Goal: Information Seeking & Learning: Learn about a topic

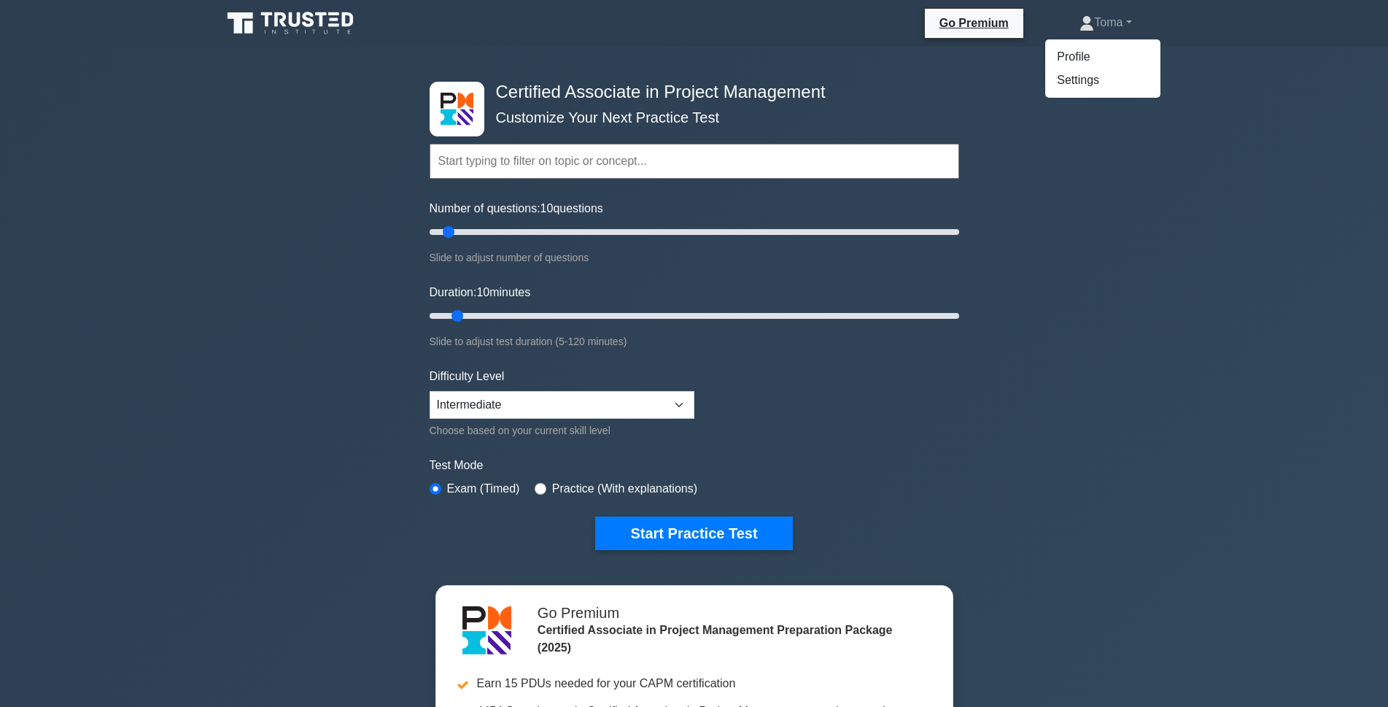
click at [1200, 70] on div "Certified Associate in Project Management Customize Your Next Practice Test Top…" at bounding box center [694, 506] width 1388 height 918
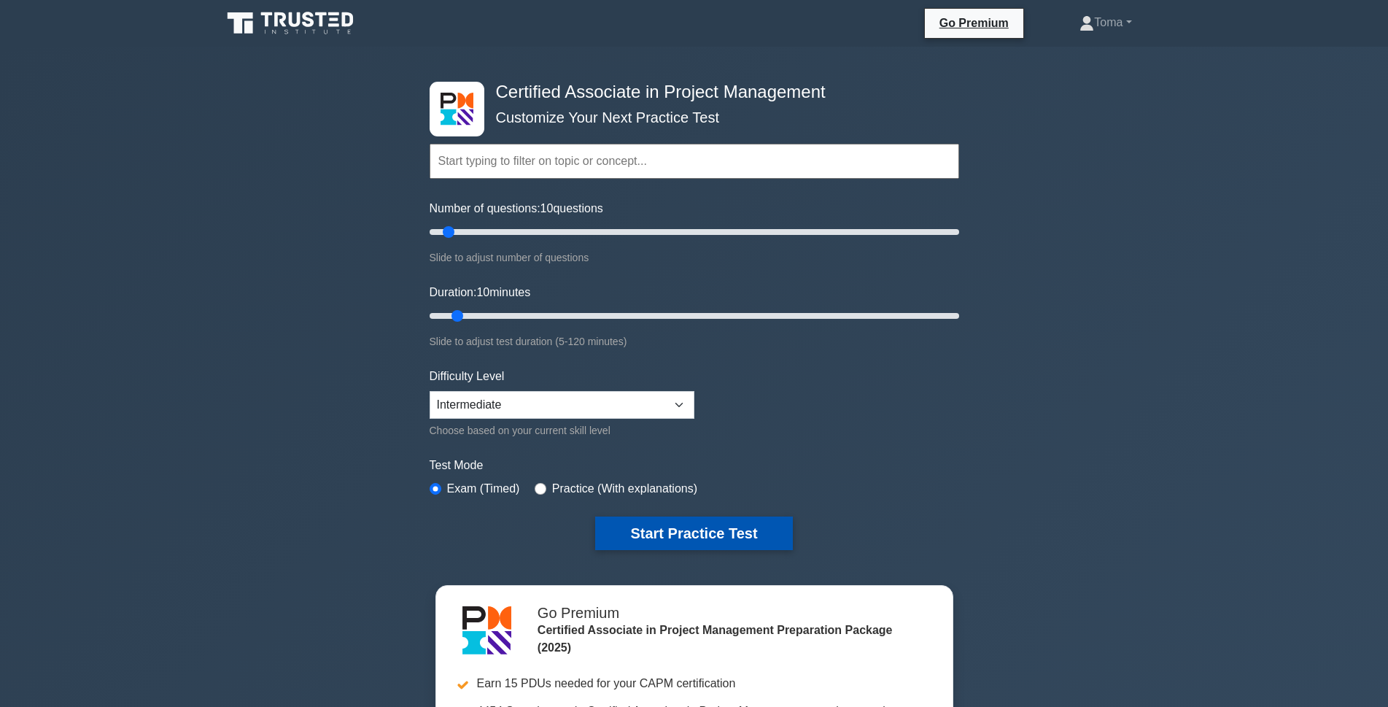
click at [734, 536] on button "Start Practice Test" at bounding box center [693, 534] width 197 height 34
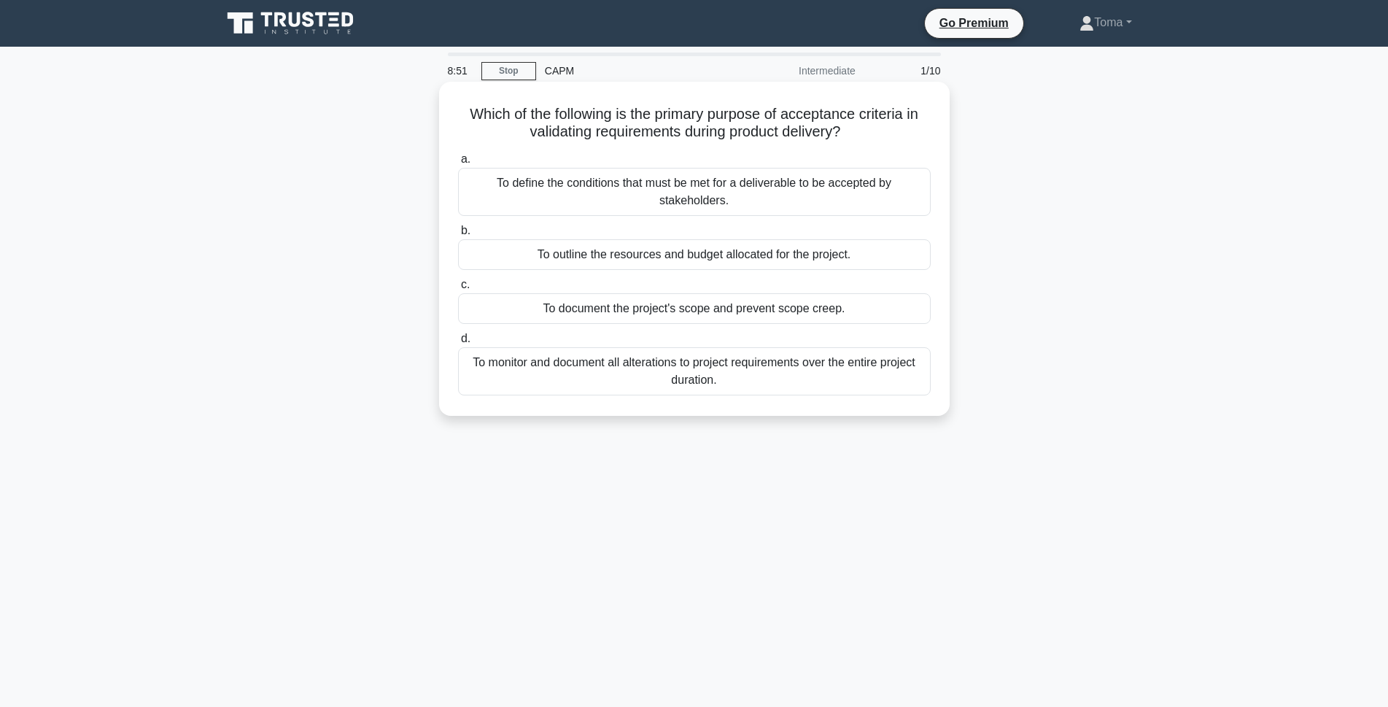
click at [673, 314] on div "To document the project's scope and prevent scope creep." at bounding box center [694, 308] width 473 height 31
click at [458, 290] on input "c. To document the project's scope and prevent scope creep." at bounding box center [458, 284] width 0 height 9
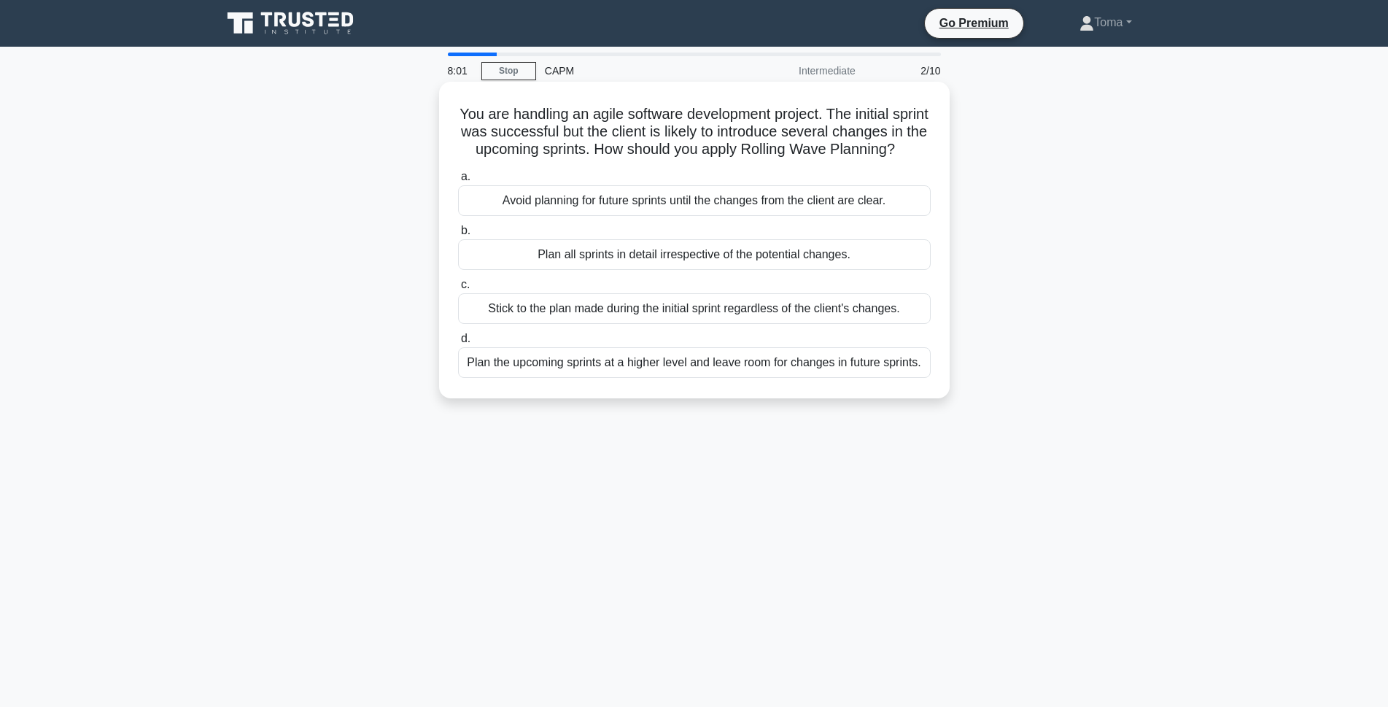
click at [784, 378] on div "Plan the upcoming sprints at a higher level and leave room for changes in futur…" at bounding box center [694, 362] width 473 height 31
click at [458, 344] on input "d. Plan the upcoming sprints at a higher level and leave room for changes in fu…" at bounding box center [458, 338] width 0 height 9
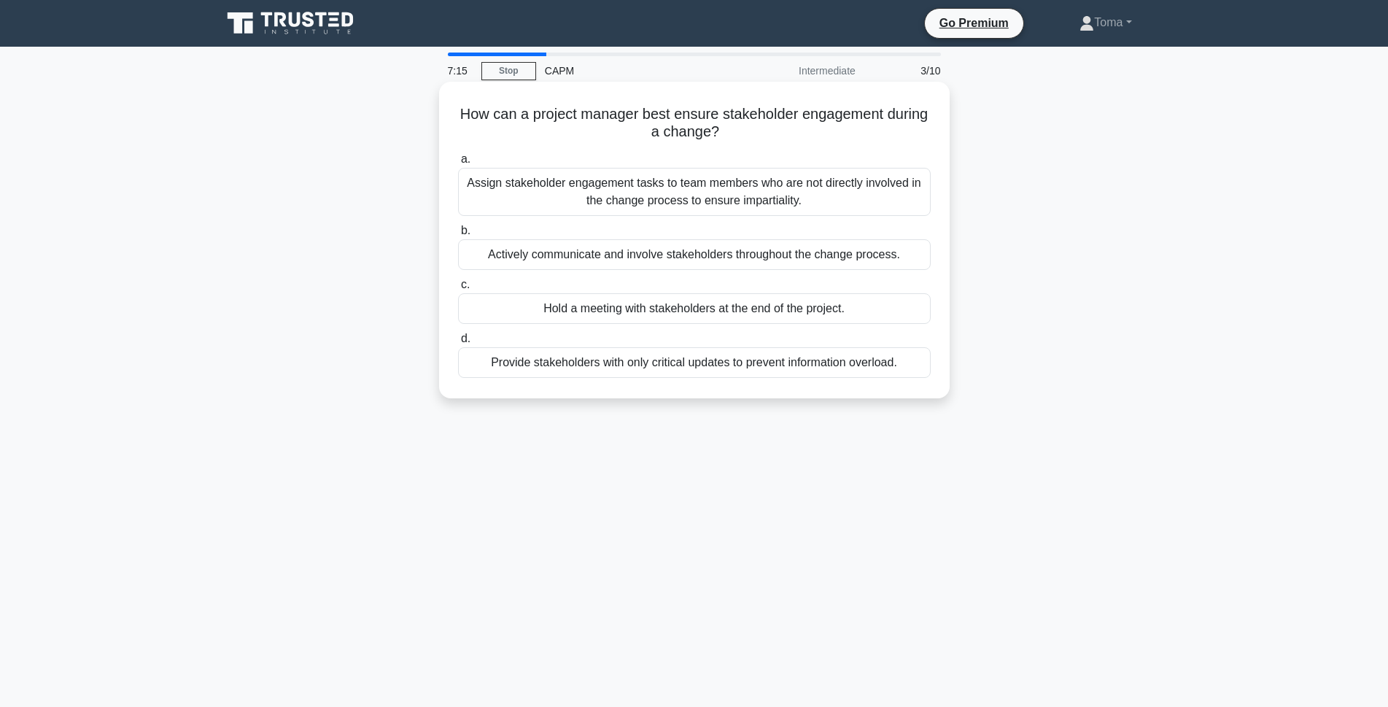
click at [734, 196] on div "Assign stakeholder engagement tasks to team members who are not directly involv…" at bounding box center [694, 192] width 473 height 48
click at [458, 164] on input "a. Assign stakeholder engagement tasks to team members who are not directly inv…" at bounding box center [458, 159] width 0 height 9
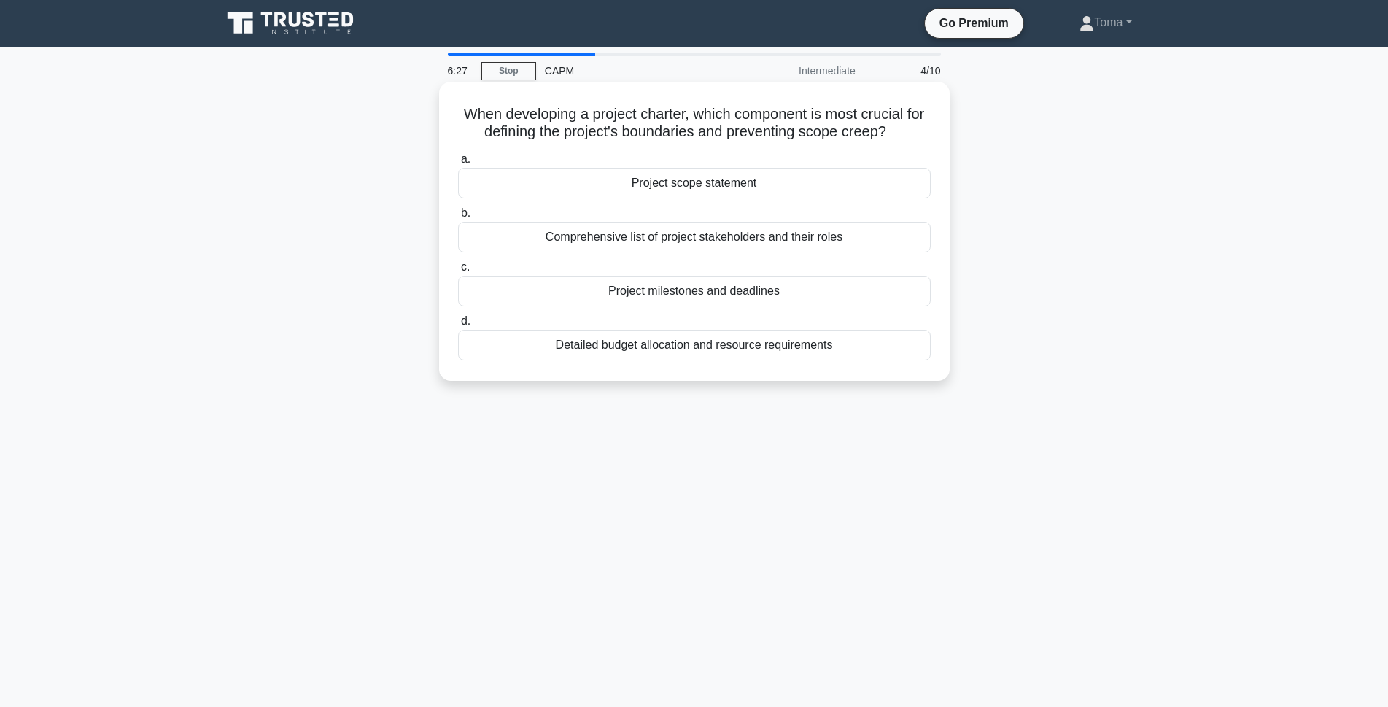
click at [683, 241] on div "Comprehensive list of project stakeholders and their roles" at bounding box center [694, 237] width 473 height 31
click at [458, 218] on input "b. Comprehensive list of project stakeholders and their roles" at bounding box center [458, 213] width 0 height 9
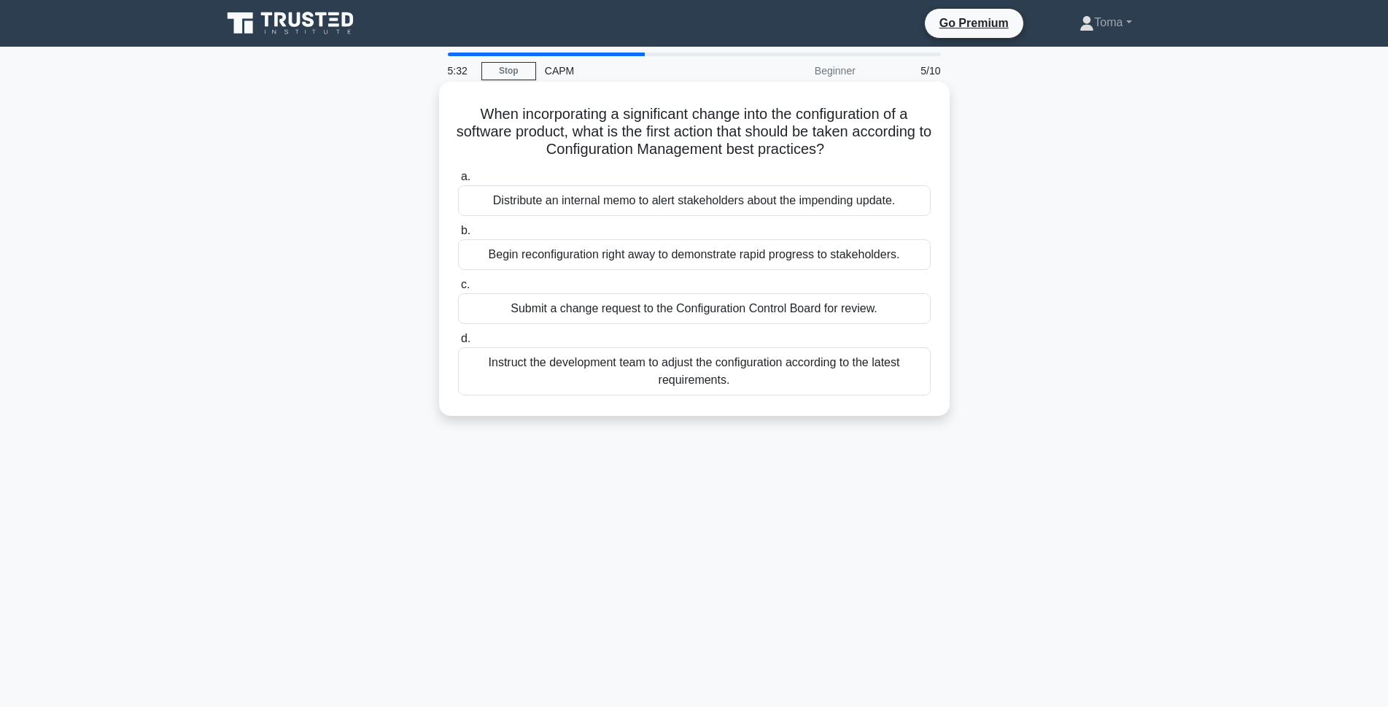
click at [820, 306] on div "Submit a change request to the Configuration Control Board for review." at bounding box center [694, 308] width 473 height 31
click at [458, 290] on input "c. Submit a change request to the Configuration Control Board for review." at bounding box center [458, 284] width 0 height 9
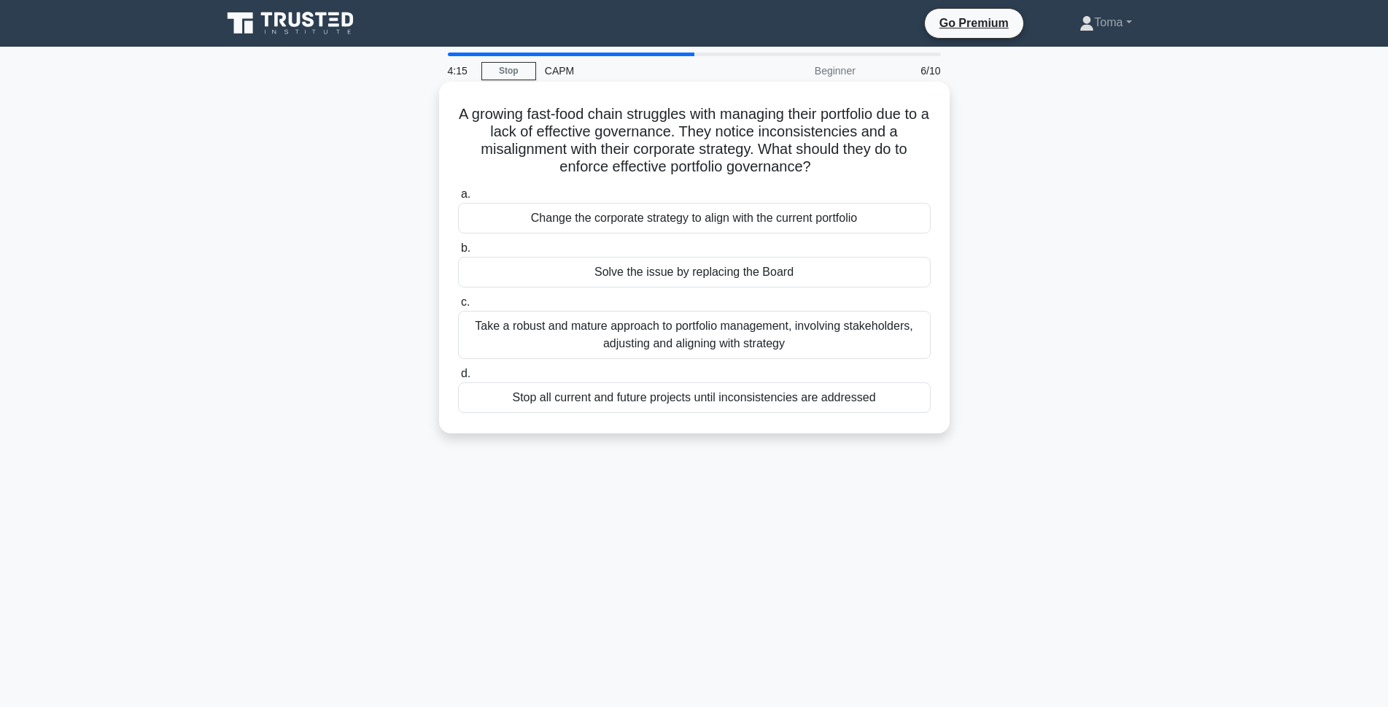
click at [770, 333] on div "Take a robust and mature approach to portfolio management, involving stakeholde…" at bounding box center [694, 335] width 473 height 48
click at [458, 307] on input "c. Take a robust and mature approach to portfolio management, involving stakeho…" at bounding box center [458, 302] width 0 height 9
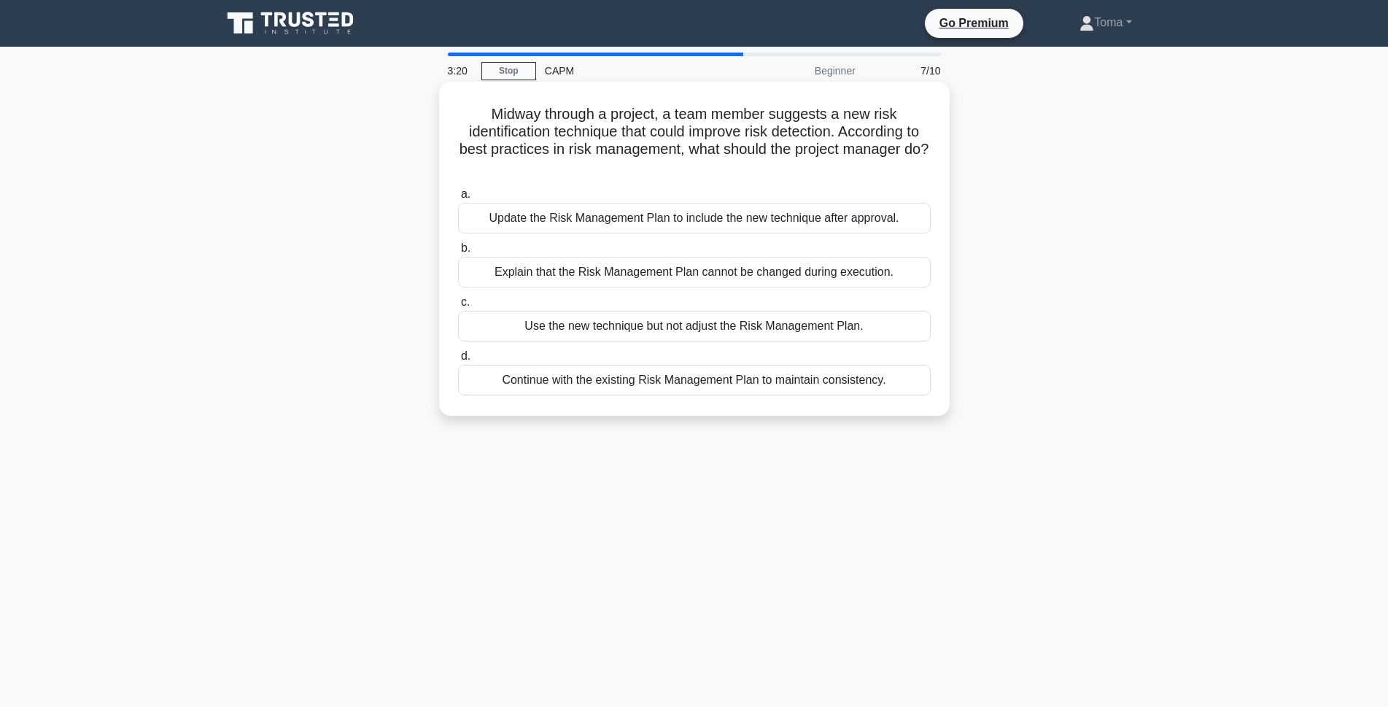
click at [757, 212] on div "Update the Risk Management Plan to include the new technique after approval." at bounding box center [694, 218] width 473 height 31
click at [458, 199] on input "a. Update the Risk Management Plan to include the new technique after approval." at bounding box center [458, 194] width 0 height 9
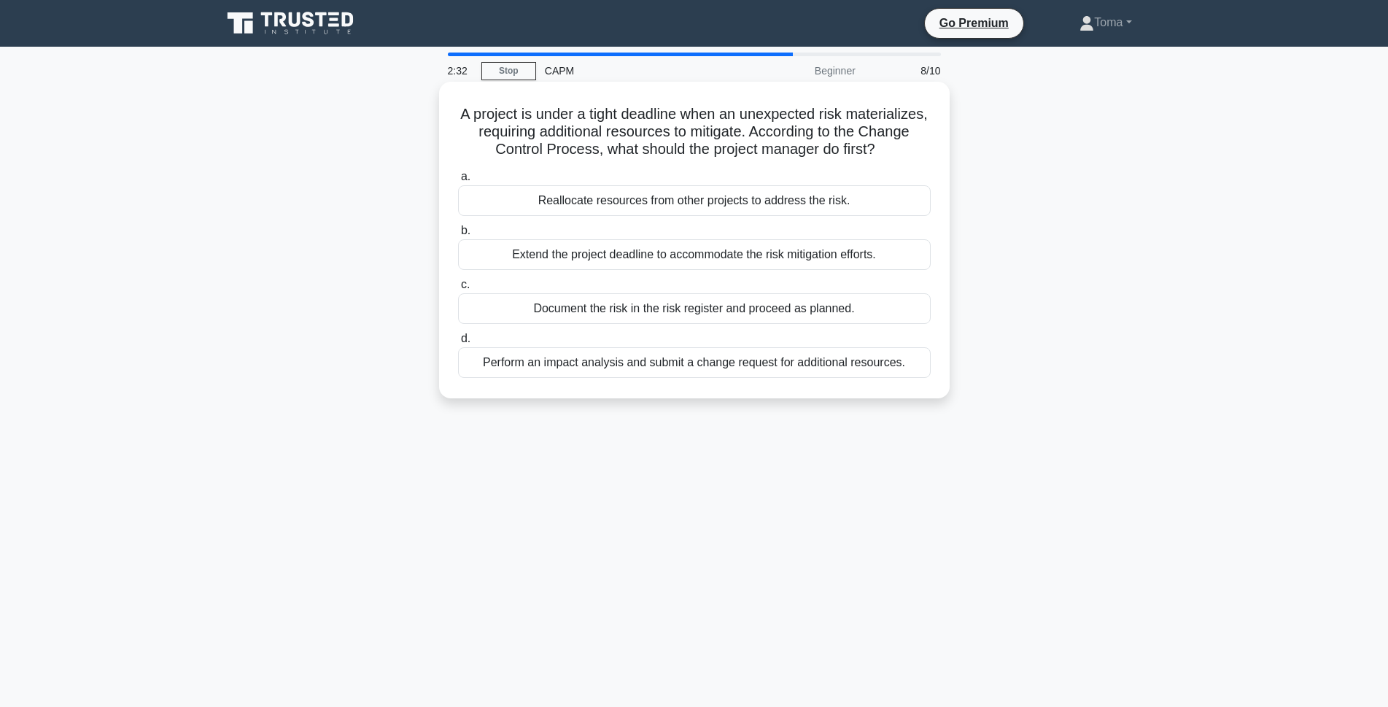
click at [792, 216] on div "Reallocate resources from other projects to address the risk." at bounding box center [694, 200] width 473 height 31
click at [458, 182] on input "a. Reallocate resources from other projects to address the risk." at bounding box center [458, 176] width 0 height 9
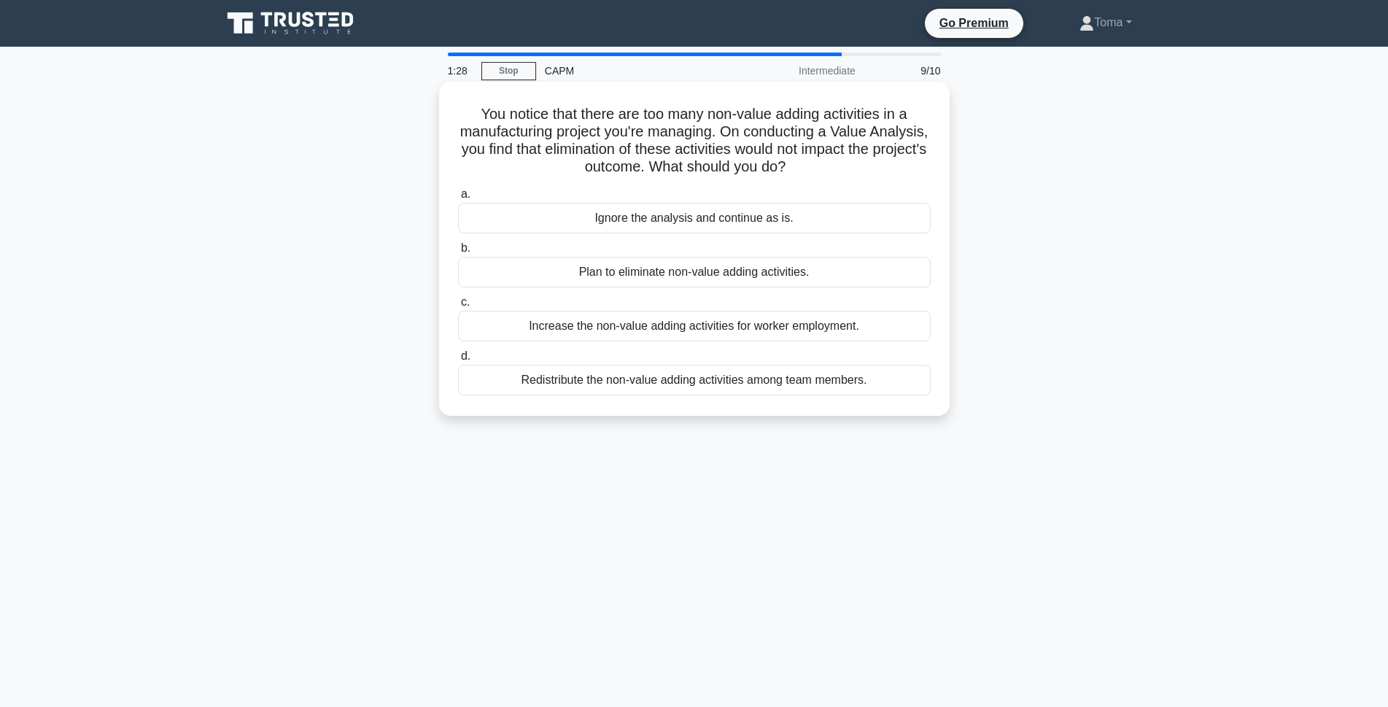
click at [787, 262] on div "Plan to eliminate non-value adding activities." at bounding box center [694, 272] width 473 height 31
click at [458, 253] on input "b. Plan to eliminate non-value adding activities." at bounding box center [458, 248] width 0 height 9
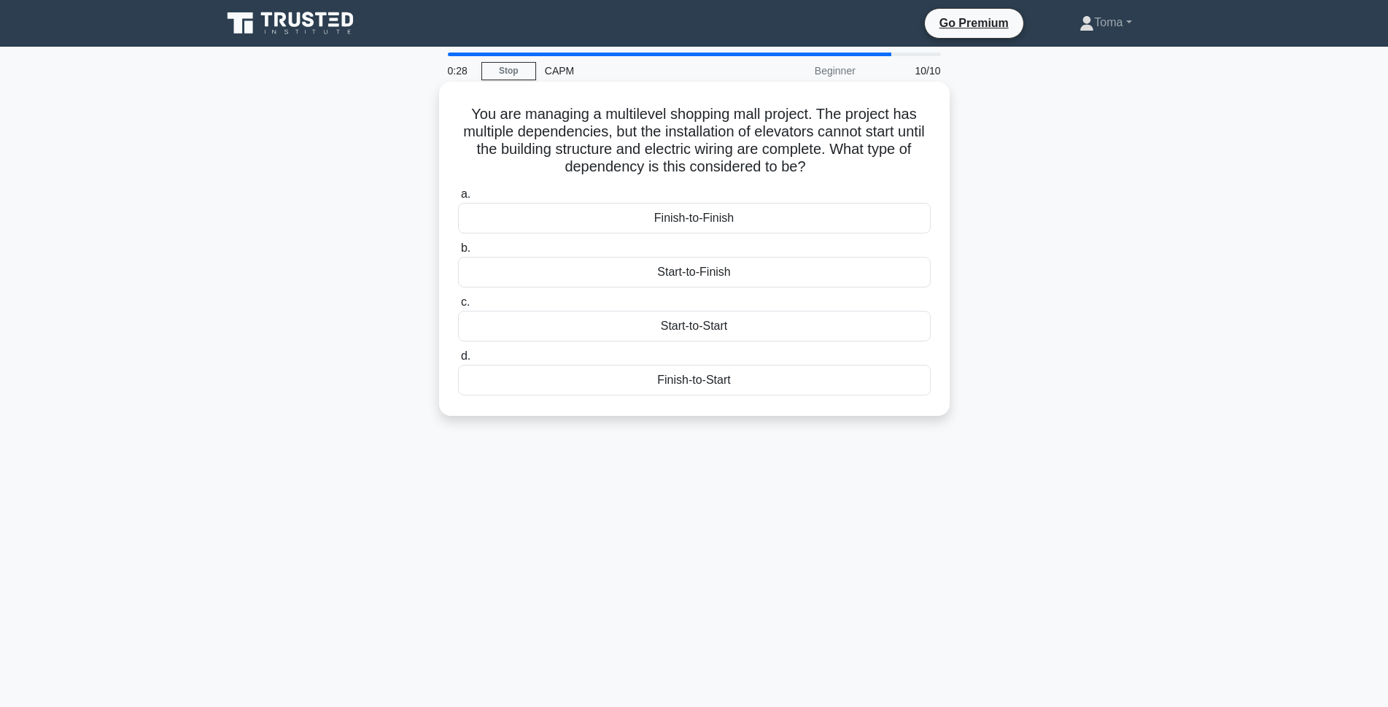
click at [758, 270] on div "Start-to-Finish" at bounding box center [694, 272] width 473 height 31
click at [458, 253] on input "b. Start-to-Finish" at bounding box center [458, 248] width 0 height 9
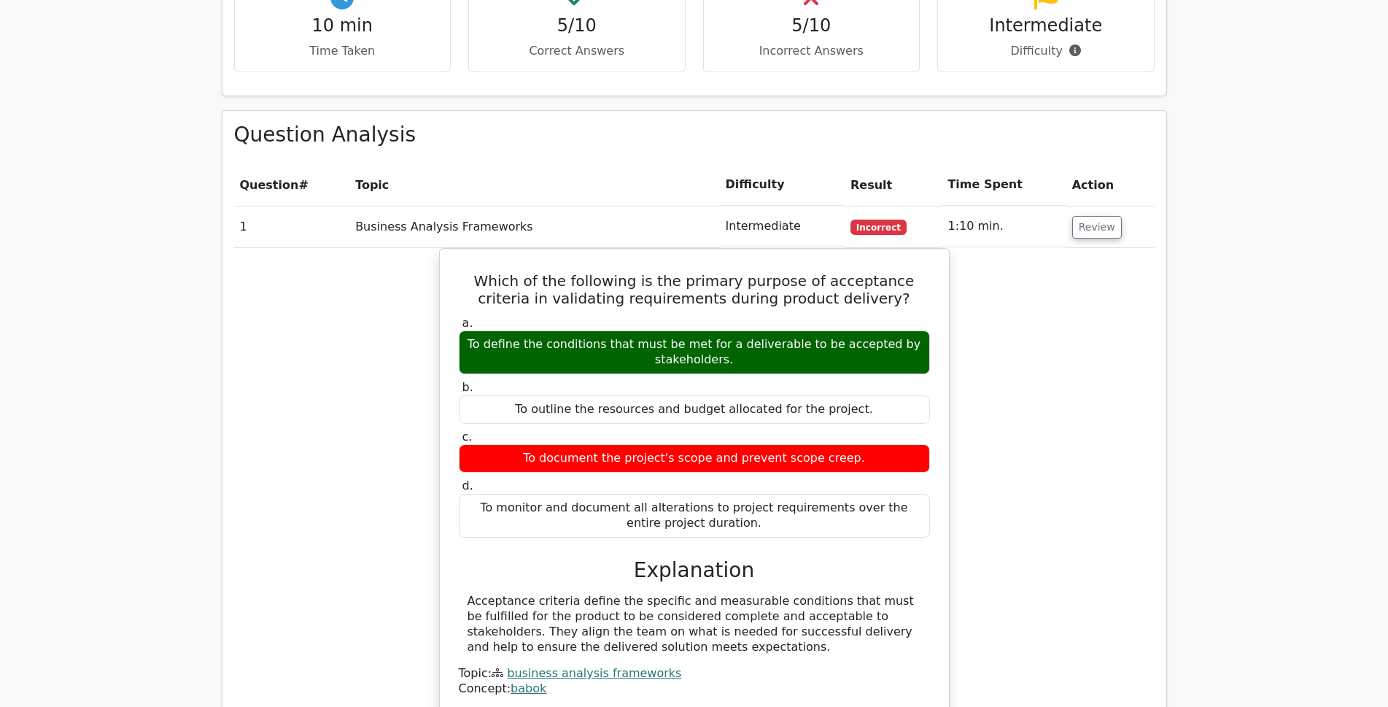
scroll to position [1067, 0]
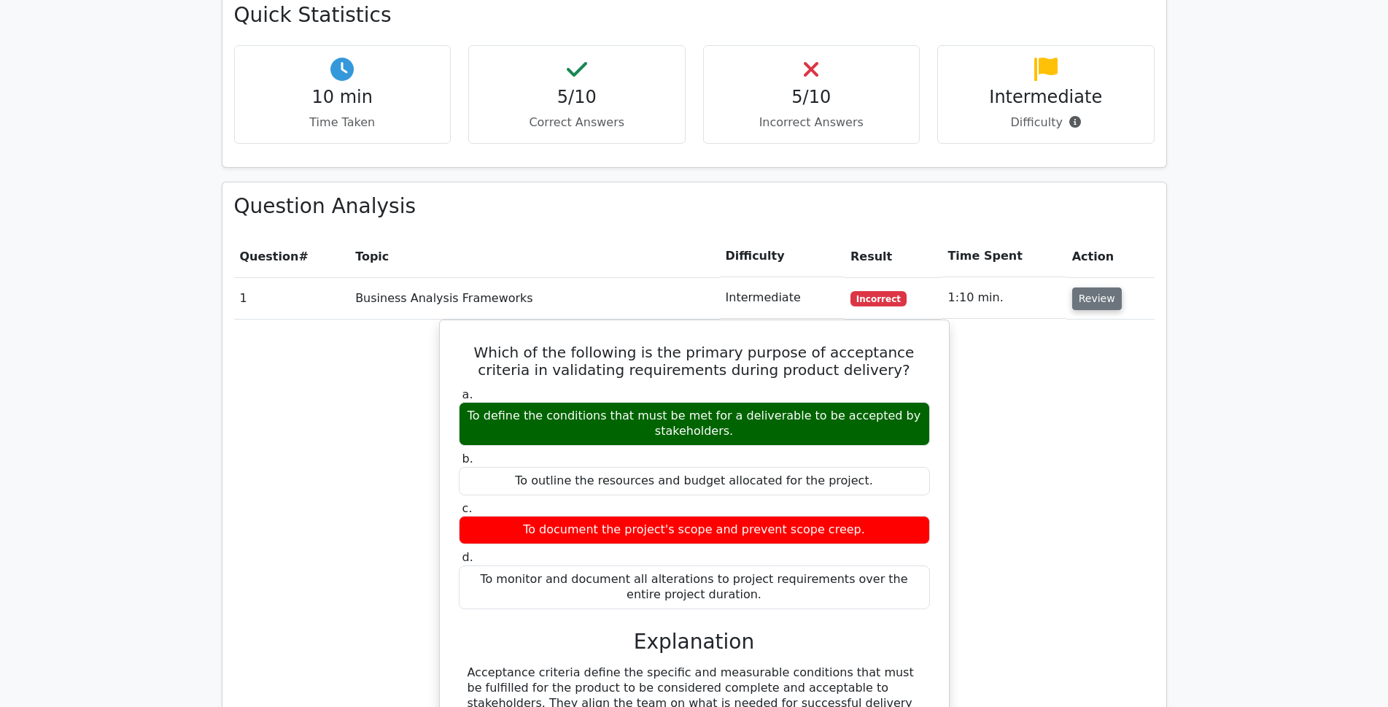
click at [1081, 287] on button "Review" at bounding box center [1098, 298] width 50 height 23
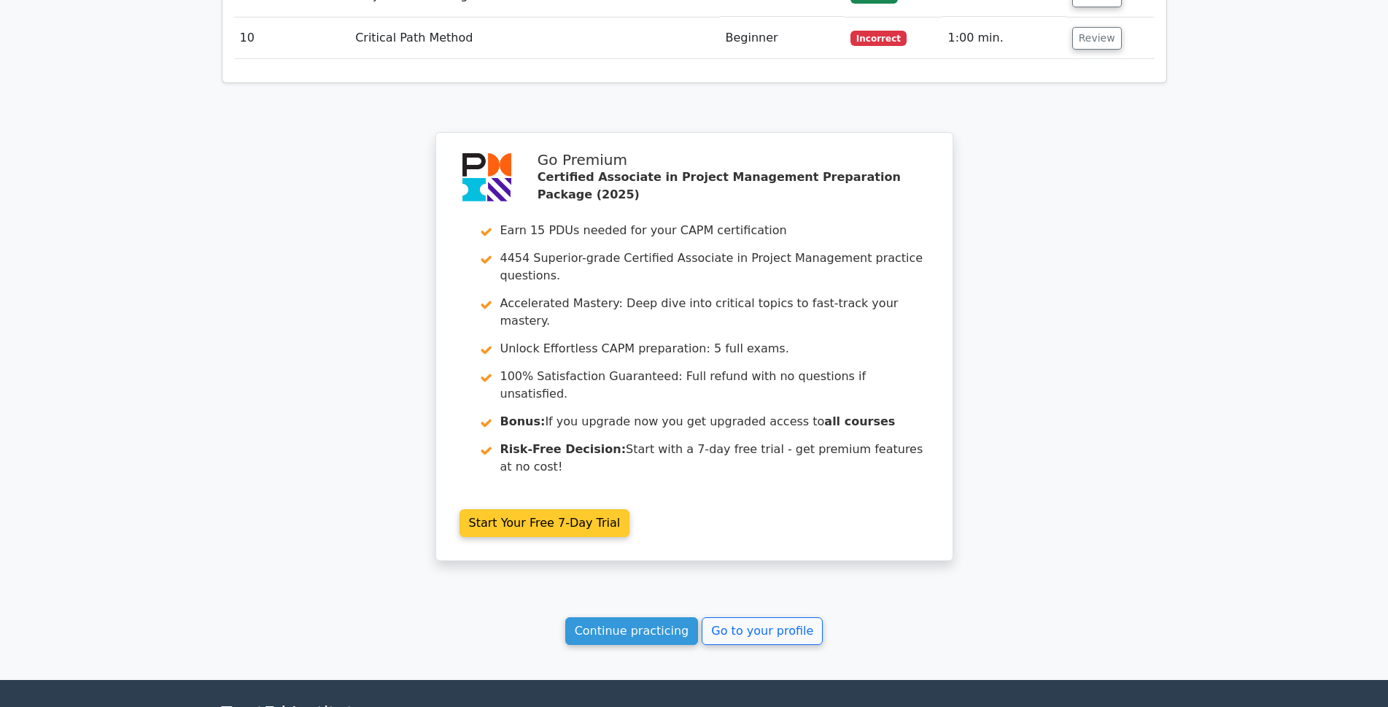
scroll to position [1715, 0]
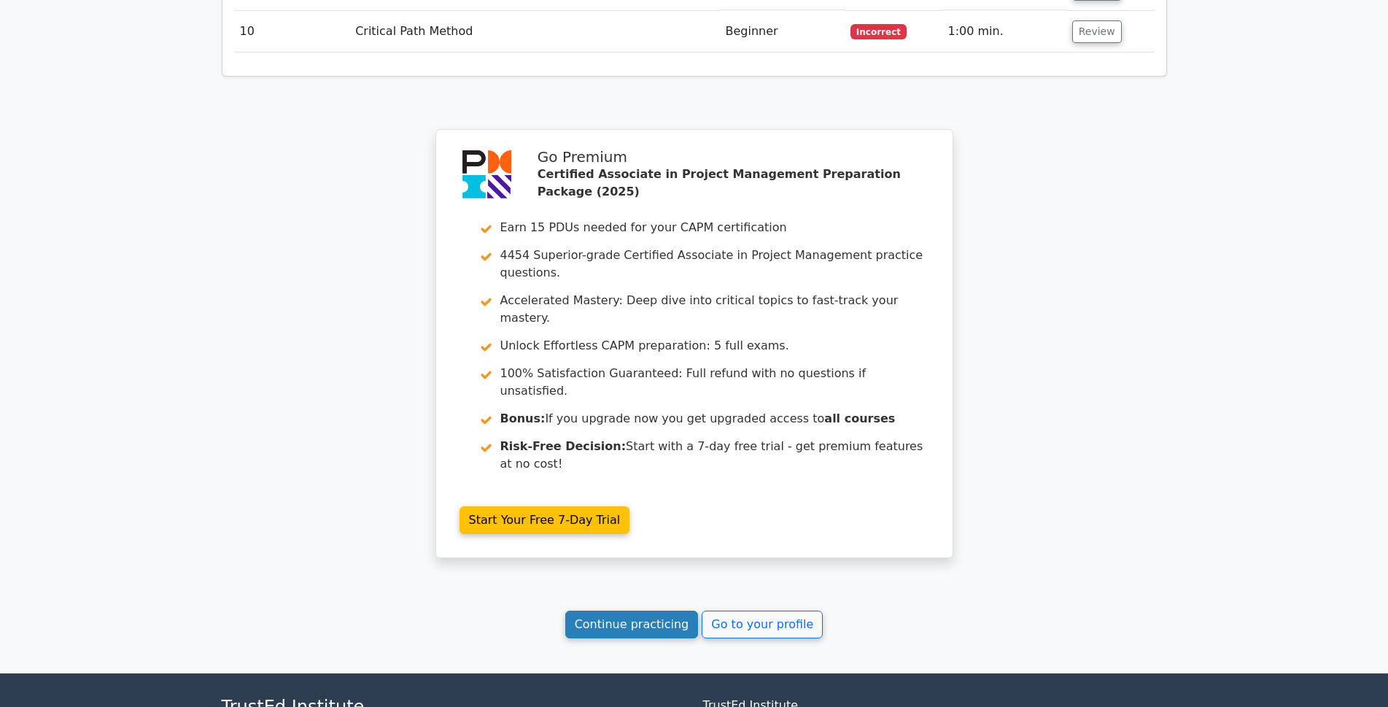
click at [638, 611] on link "Continue practicing" at bounding box center [632, 625] width 134 height 28
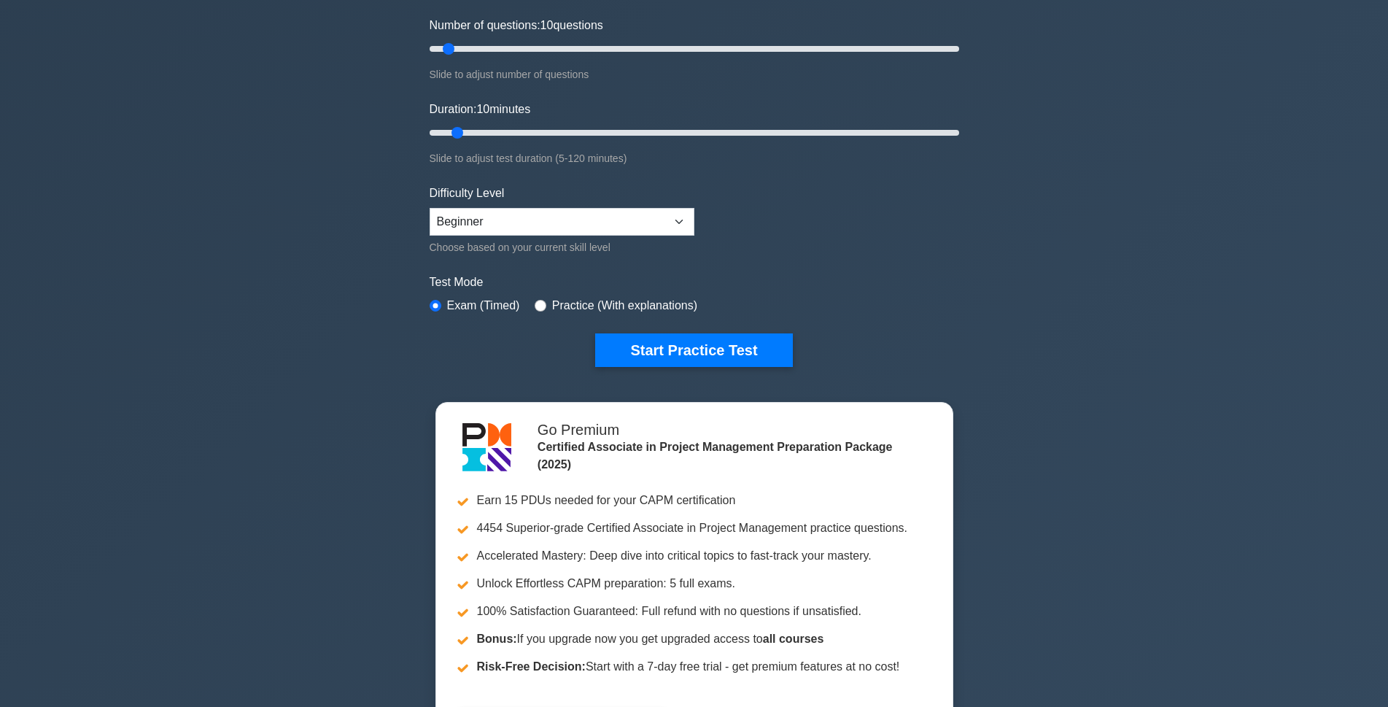
scroll to position [146, 0]
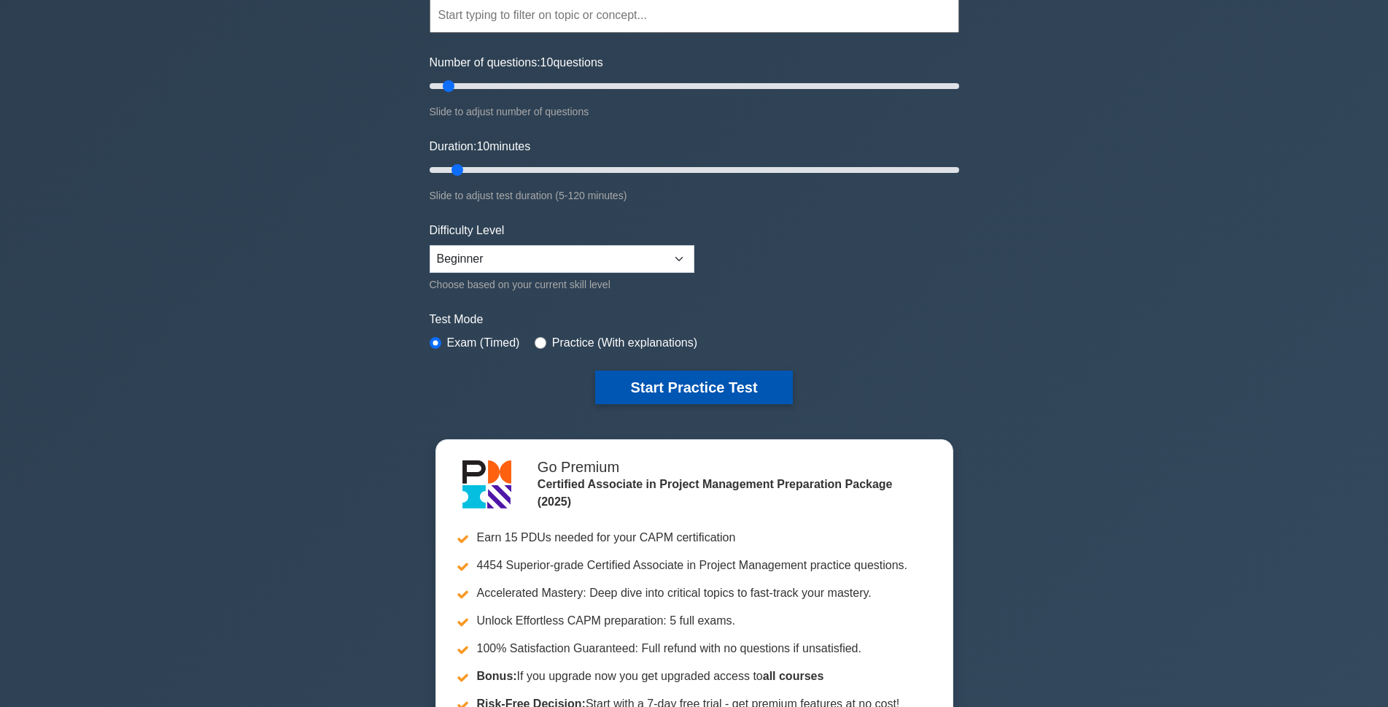
click at [728, 381] on button "Start Practice Test" at bounding box center [693, 388] width 197 height 34
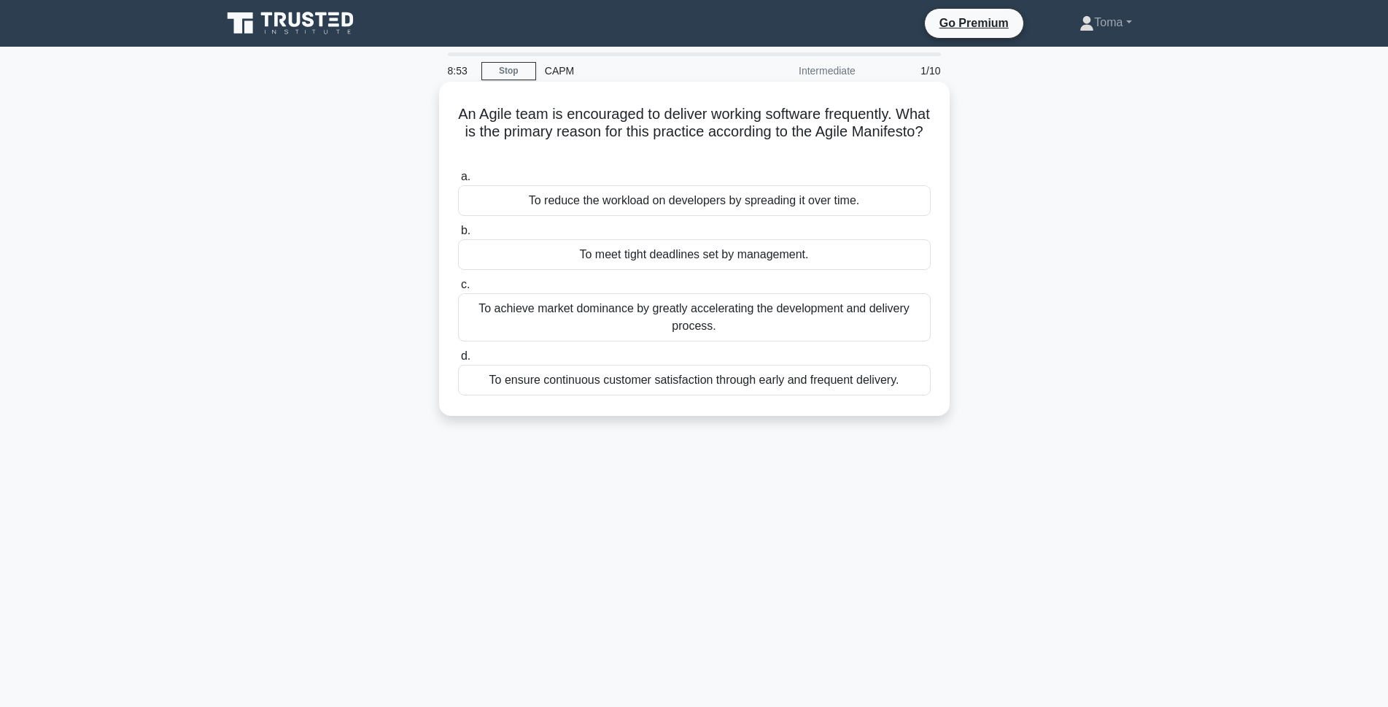
click at [749, 379] on div "To ensure continuous customer satisfaction through early and frequent delivery." at bounding box center [694, 380] width 473 height 31
click at [458, 361] on input "d. To ensure continuous customer satisfaction through early and frequent delive…" at bounding box center [458, 356] width 0 height 9
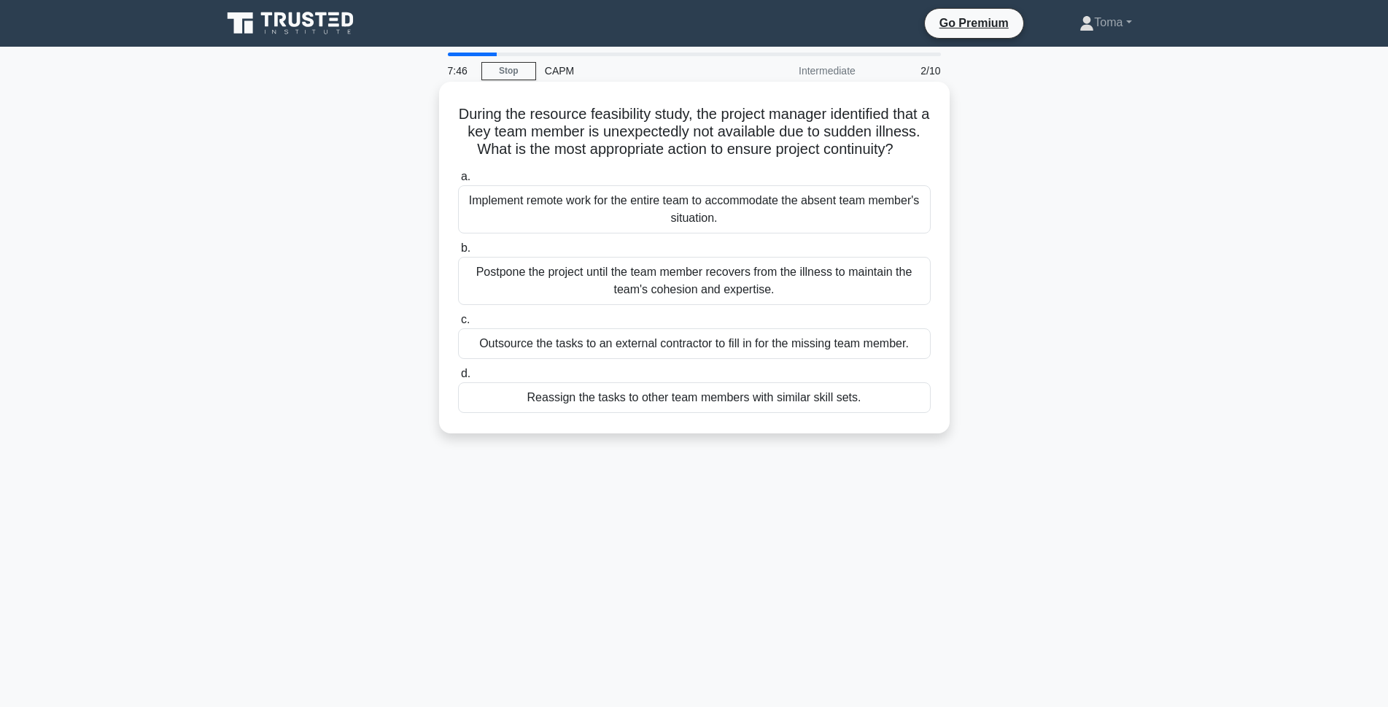
click at [738, 359] on div "Outsource the tasks to an external contractor to fill in for the missing team m…" at bounding box center [694, 343] width 473 height 31
click at [458, 325] on input "c. Outsource the tasks to an external contractor to fill in for the missing tea…" at bounding box center [458, 319] width 0 height 9
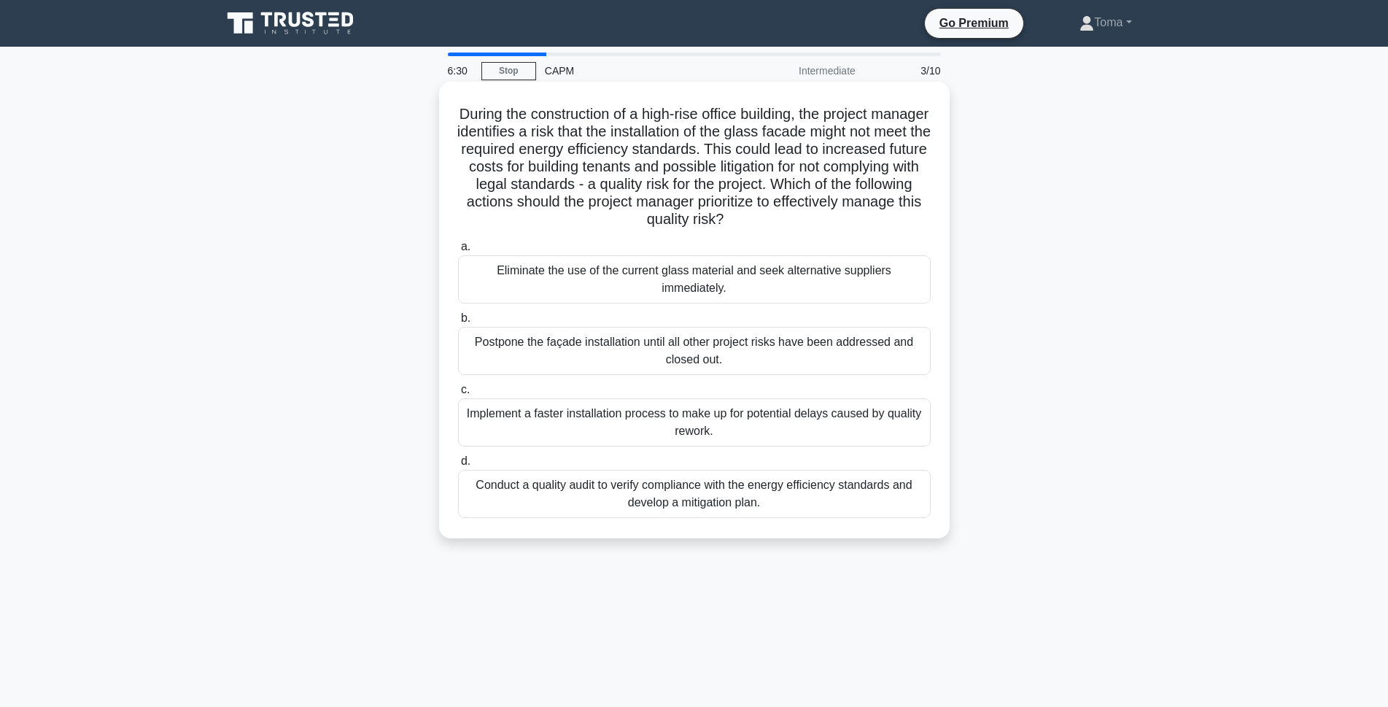
click at [669, 277] on div "Eliminate the use of the current glass material and seek alternative suppliers …" at bounding box center [694, 279] width 473 height 48
click at [458, 252] on input "a. Eliminate the use of the current glass material and seek alternative supplie…" at bounding box center [458, 246] width 0 height 9
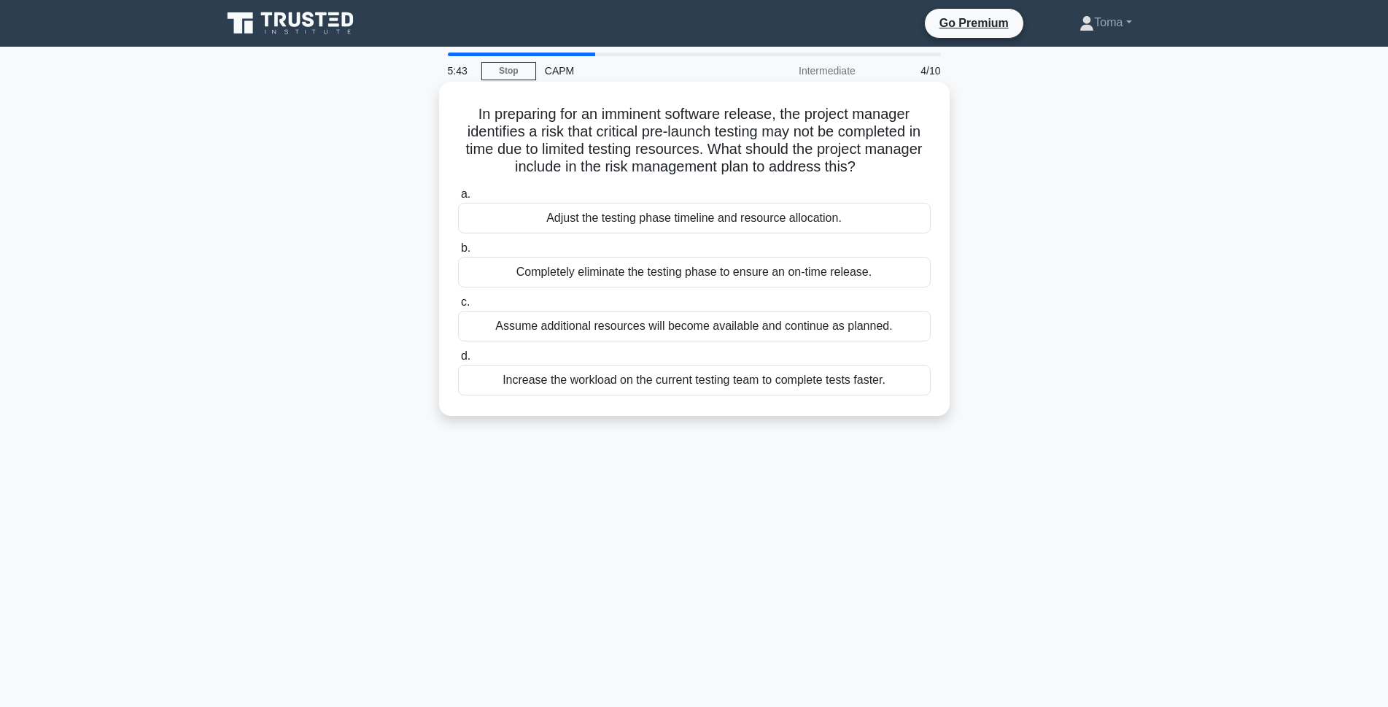
click at [741, 216] on div "Adjust the testing phase timeline and resource allocation." at bounding box center [694, 218] width 473 height 31
click at [458, 199] on input "a. Adjust the testing phase timeline and resource allocation." at bounding box center [458, 194] width 0 height 9
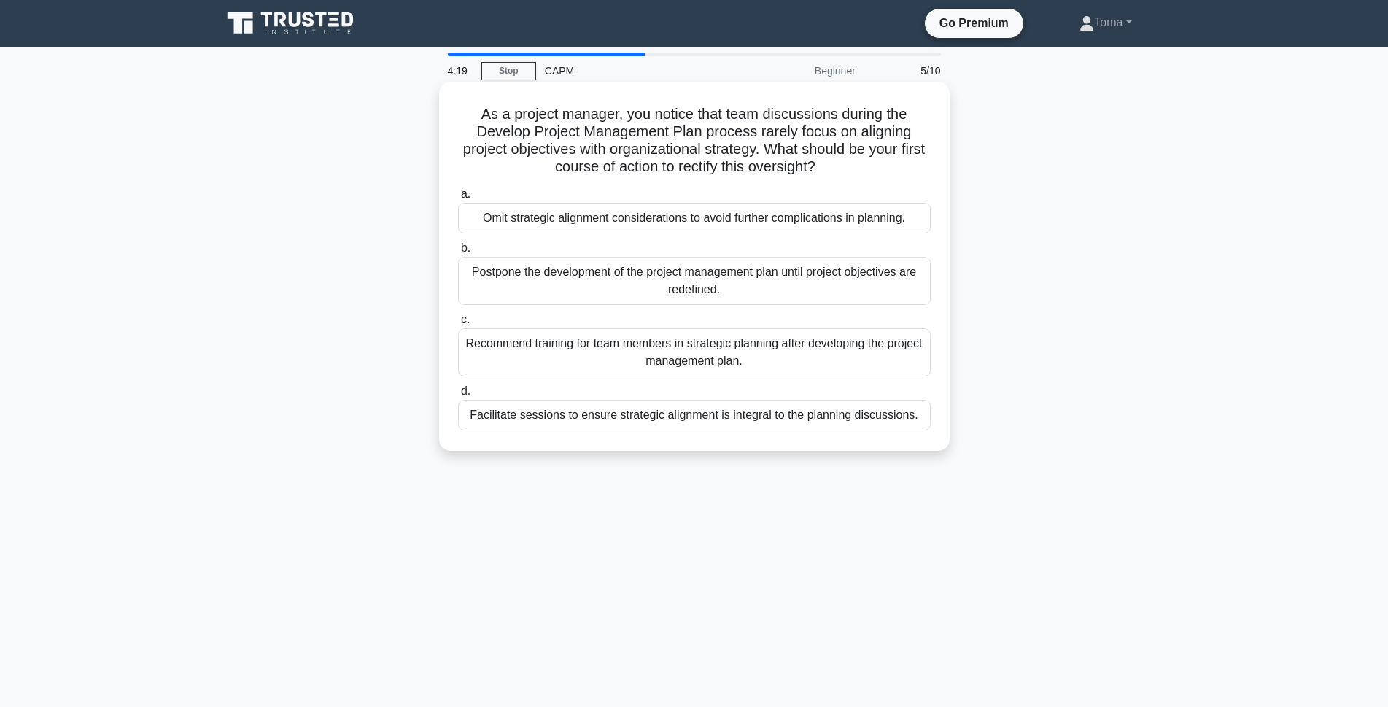
click at [725, 346] on div "Recommend training for team members in strategic planning after developing the …" at bounding box center [694, 352] width 473 height 48
click at [458, 325] on input "c. Recommend training for team members in strategic planning after developing t…" at bounding box center [458, 319] width 0 height 9
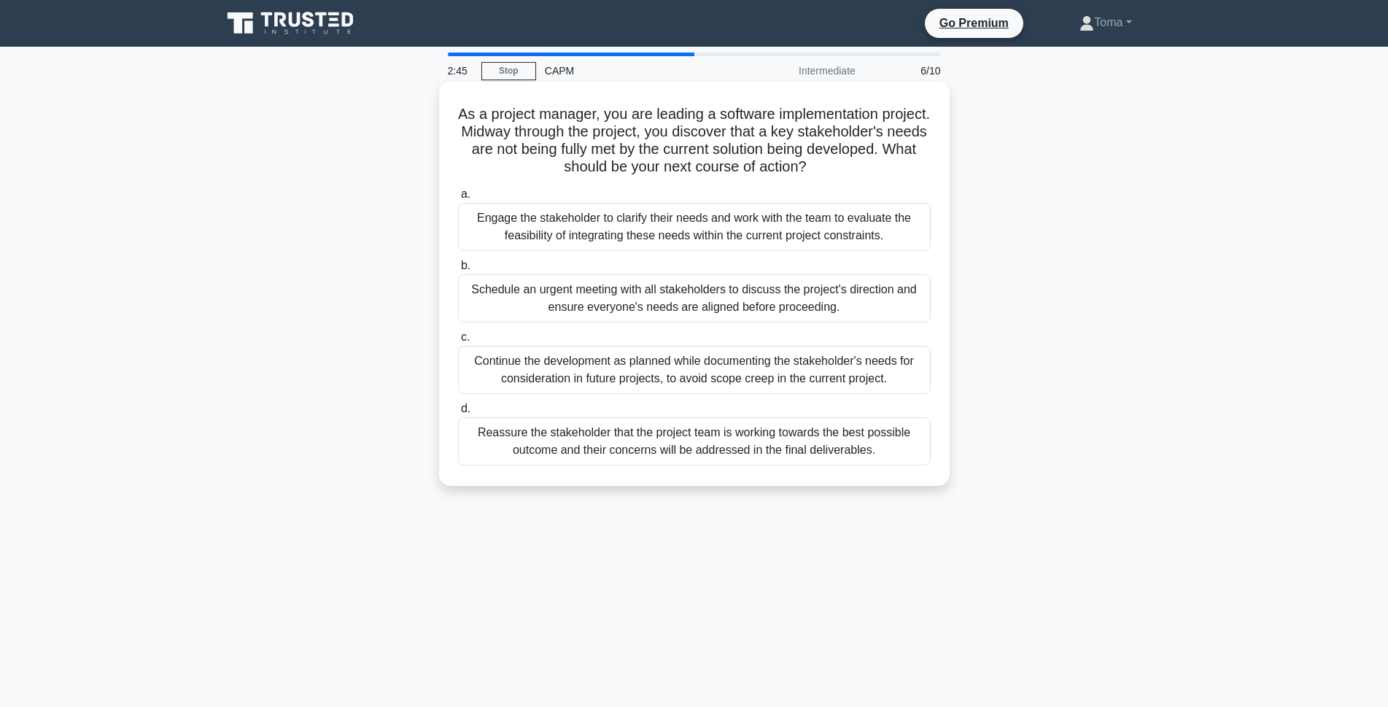
click at [634, 302] on div "Schedule an urgent meeting with all stakeholders to discuss the project's direc…" at bounding box center [694, 298] width 473 height 48
click at [458, 271] on input "b. Schedule an urgent meeting with all stakeholders to discuss the project's di…" at bounding box center [458, 265] width 0 height 9
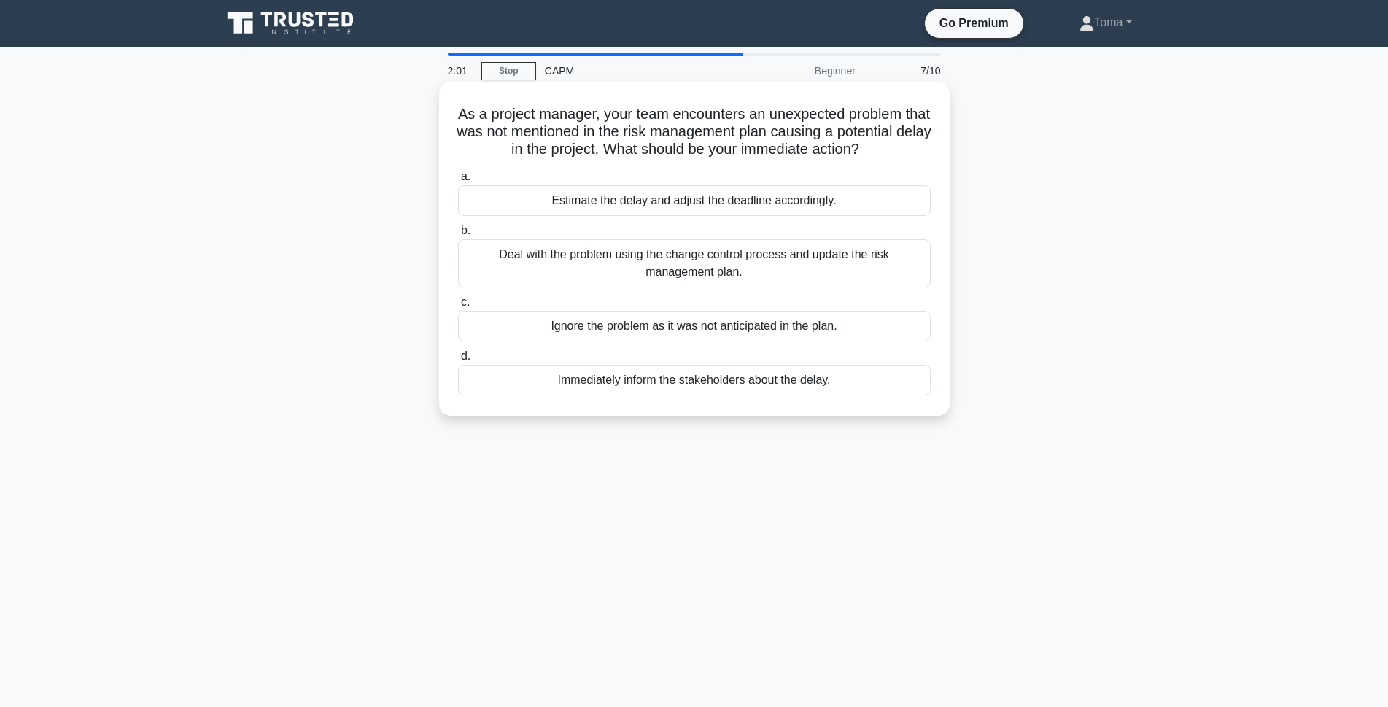
click at [700, 274] on div "Deal with the problem using the change control process and update the risk mana…" at bounding box center [694, 263] width 473 height 48
click at [458, 236] on input "b. Deal with the problem using the change control process and update the risk m…" at bounding box center [458, 230] width 0 height 9
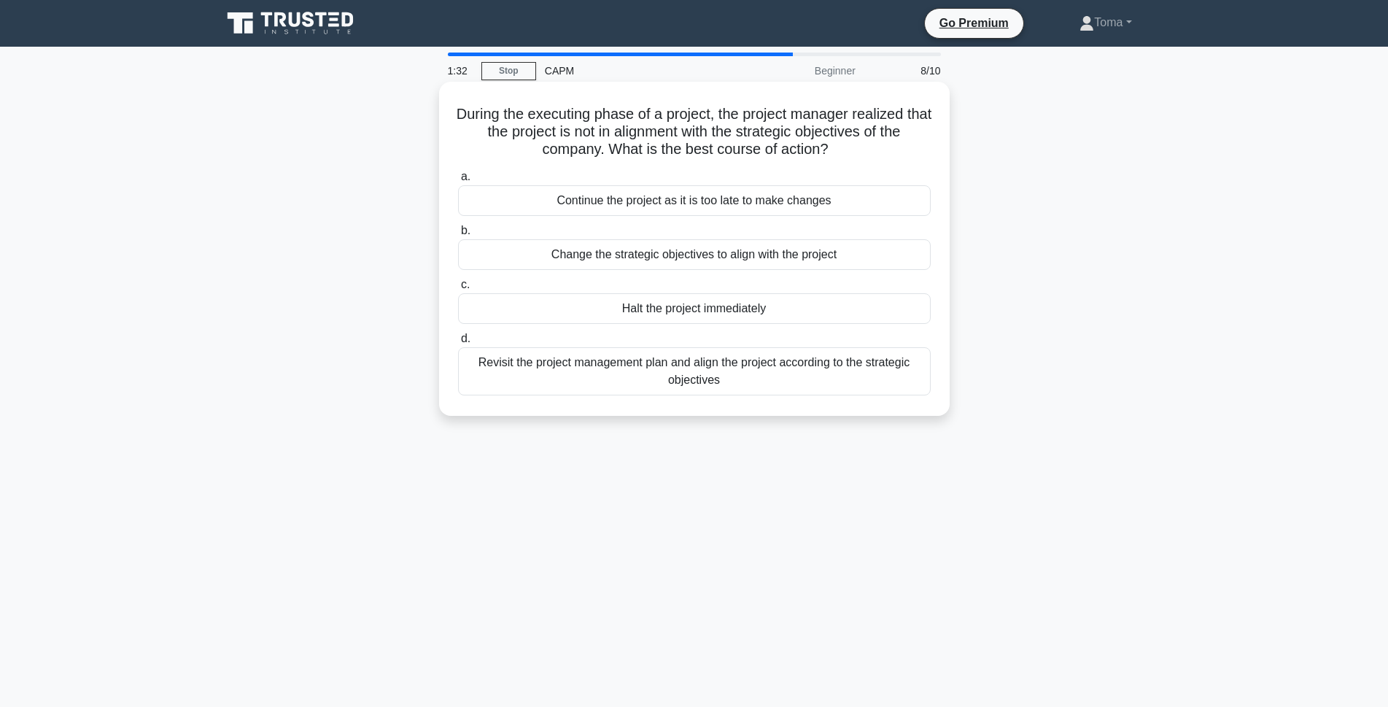
click at [735, 378] on div "Revisit the project management plan and align the project according to the stra…" at bounding box center [694, 371] width 473 height 48
click at [603, 362] on div "Revisit the project management plan and align the project according to the stra…" at bounding box center [694, 371] width 473 height 48
click at [458, 344] on input "d. Revisit the project management plan and align the project according to the s…" at bounding box center [458, 338] width 0 height 9
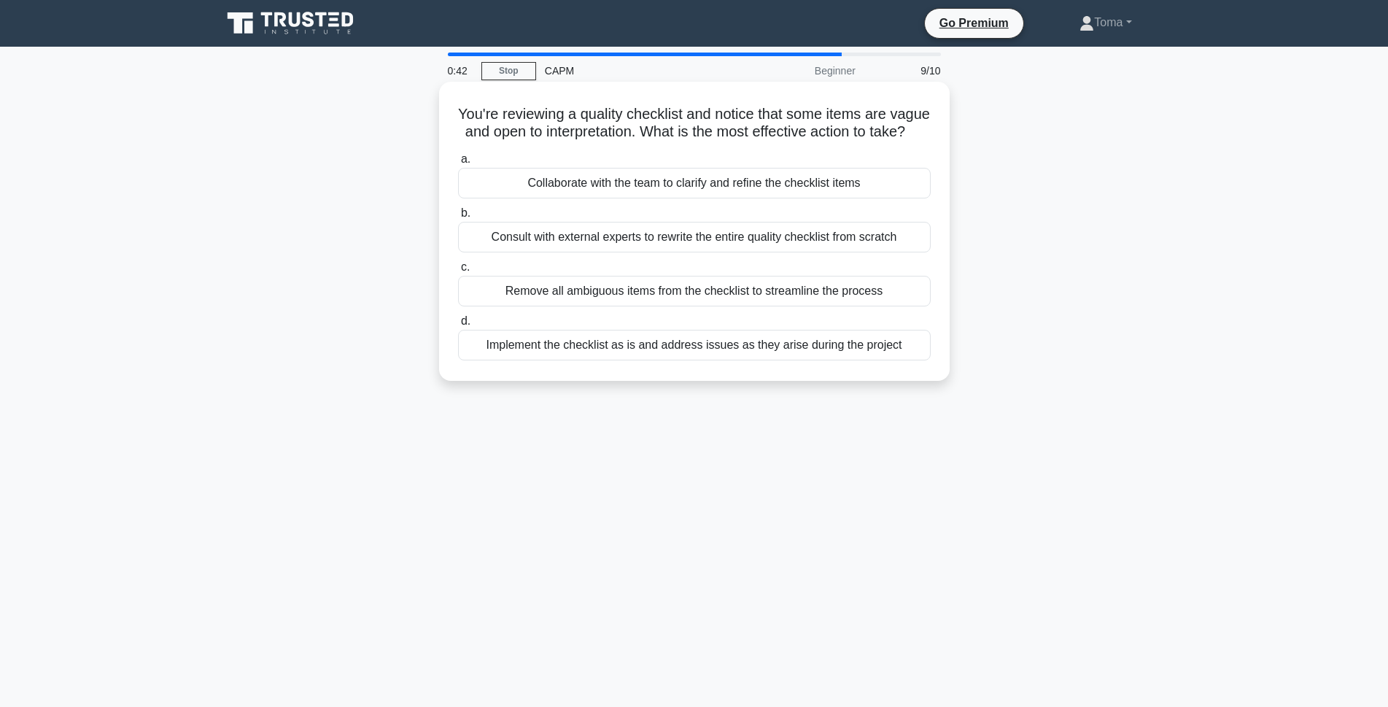
click at [711, 198] on div "Collaborate with the team to clarify and refine the checklist items" at bounding box center [694, 183] width 473 height 31
click at [458, 164] on input "a. Collaborate with the team to clarify and refine the checklist items" at bounding box center [458, 159] width 0 height 9
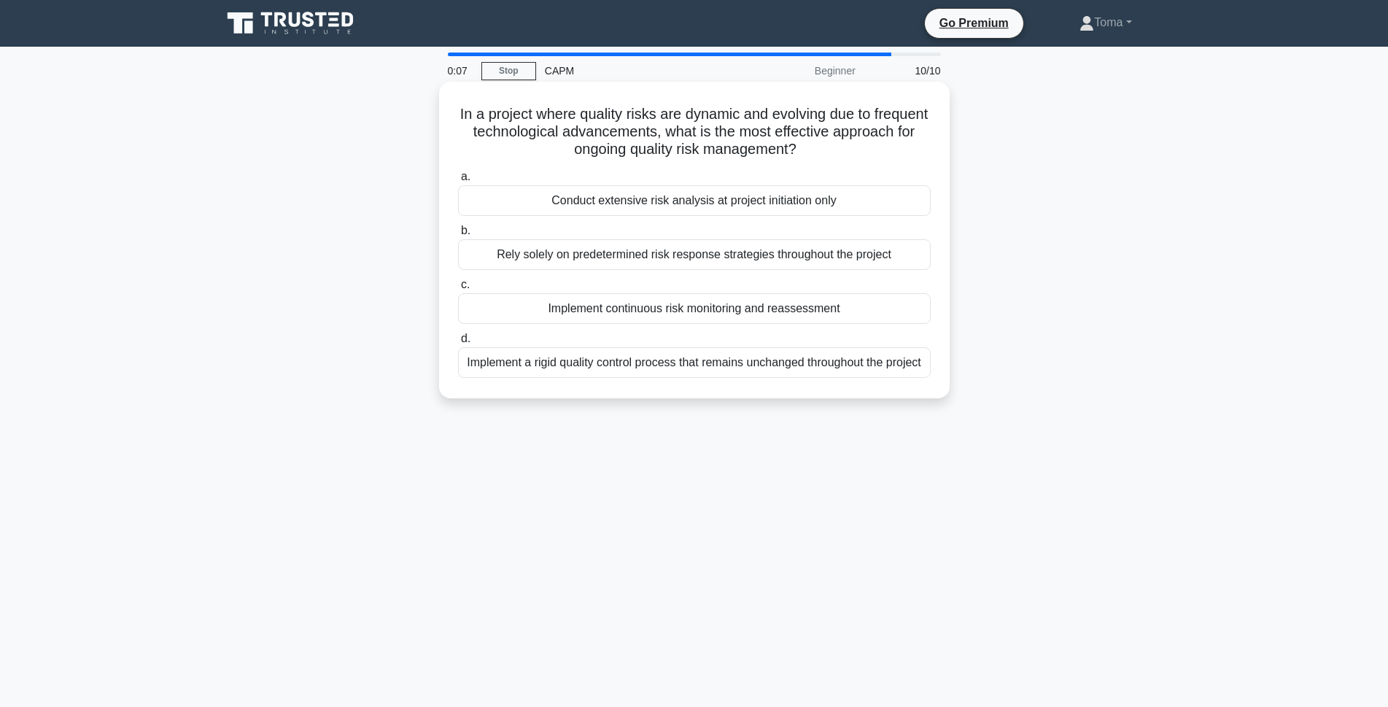
click at [707, 374] on div "Implement a rigid quality control process that remains unchanged throughout the…" at bounding box center [694, 362] width 473 height 31
drag, startPoint x: 588, startPoint y: 370, endPoint x: 588, endPoint y: 381, distance: 10.9
click at [588, 378] on div "Implement a rigid quality control process that remains unchanged throughout the…" at bounding box center [694, 362] width 473 height 31
click at [528, 360] on div "Implement a rigid quality control process that remains unchanged throughout the…" at bounding box center [694, 362] width 473 height 31
click at [458, 344] on input "d. Implement a rigid quality control process that remains unchanged throughout …" at bounding box center [458, 338] width 0 height 9
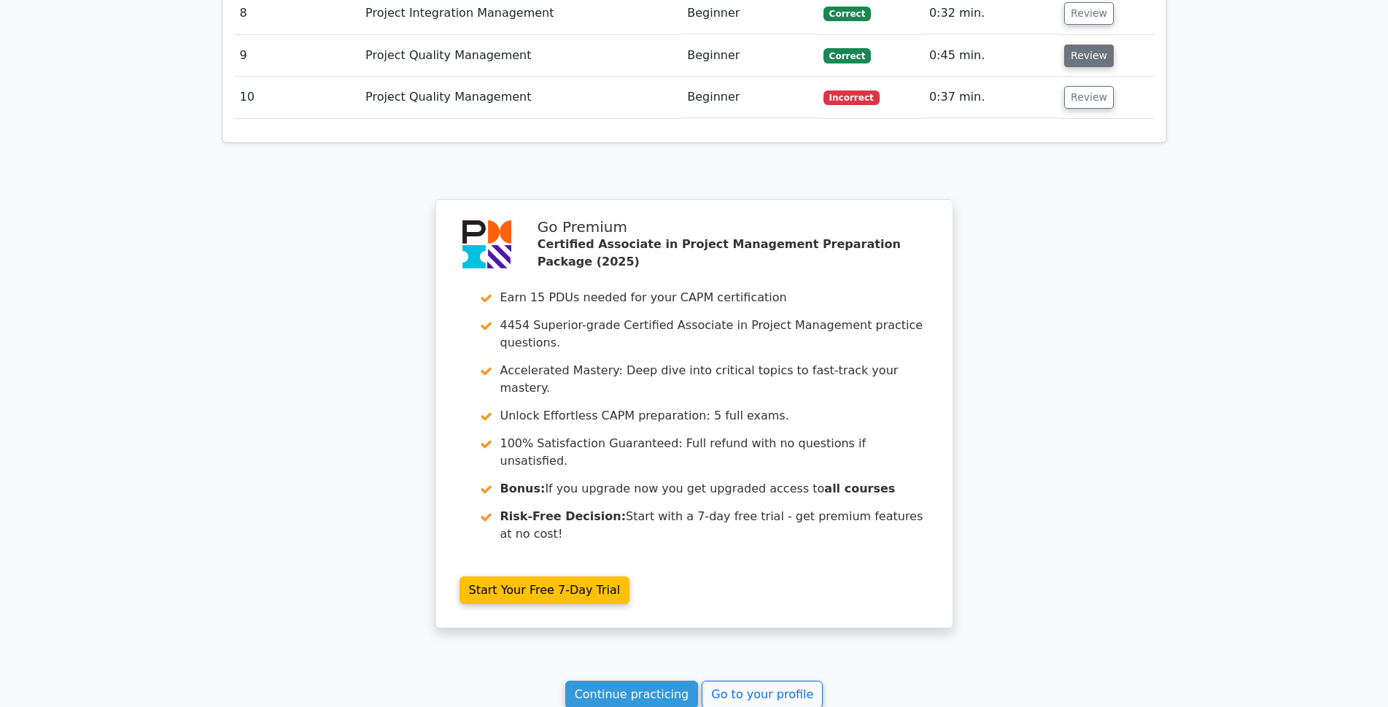
scroll to position [2300, 0]
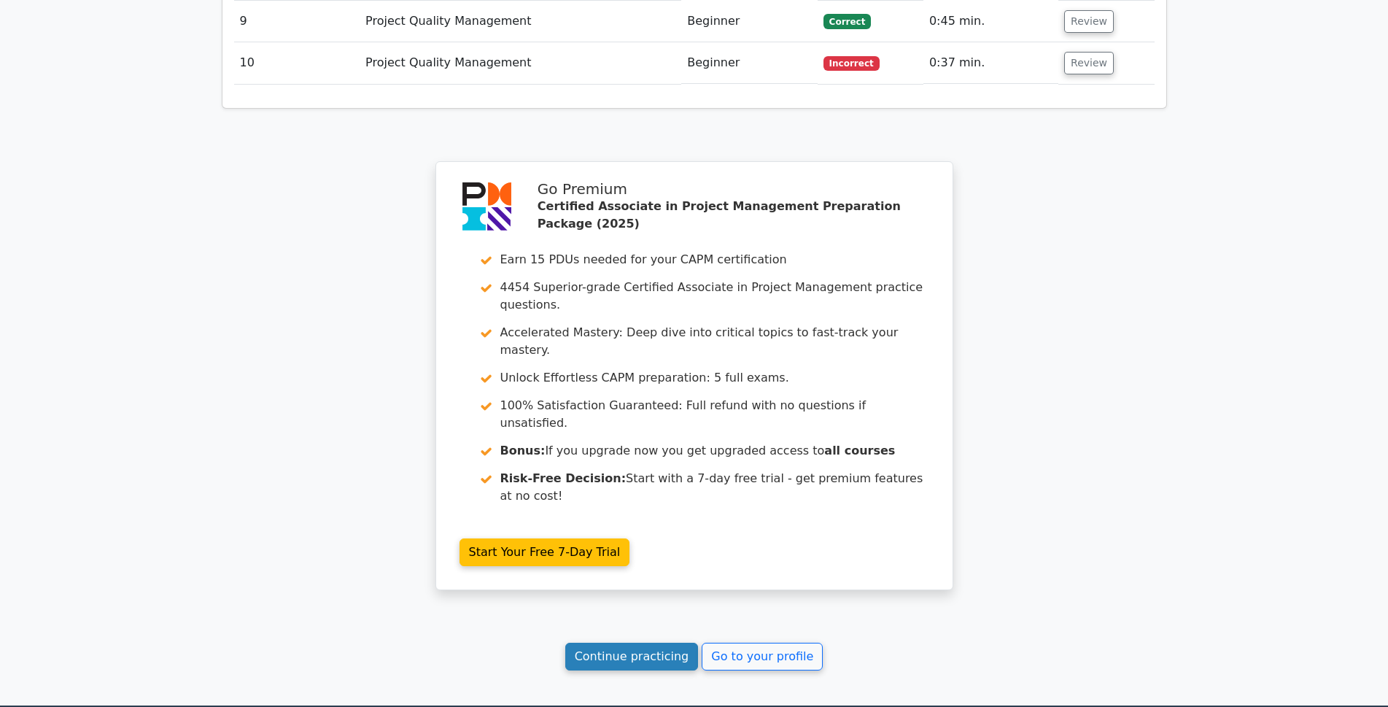
click at [645, 643] on link "Continue practicing" at bounding box center [632, 657] width 134 height 28
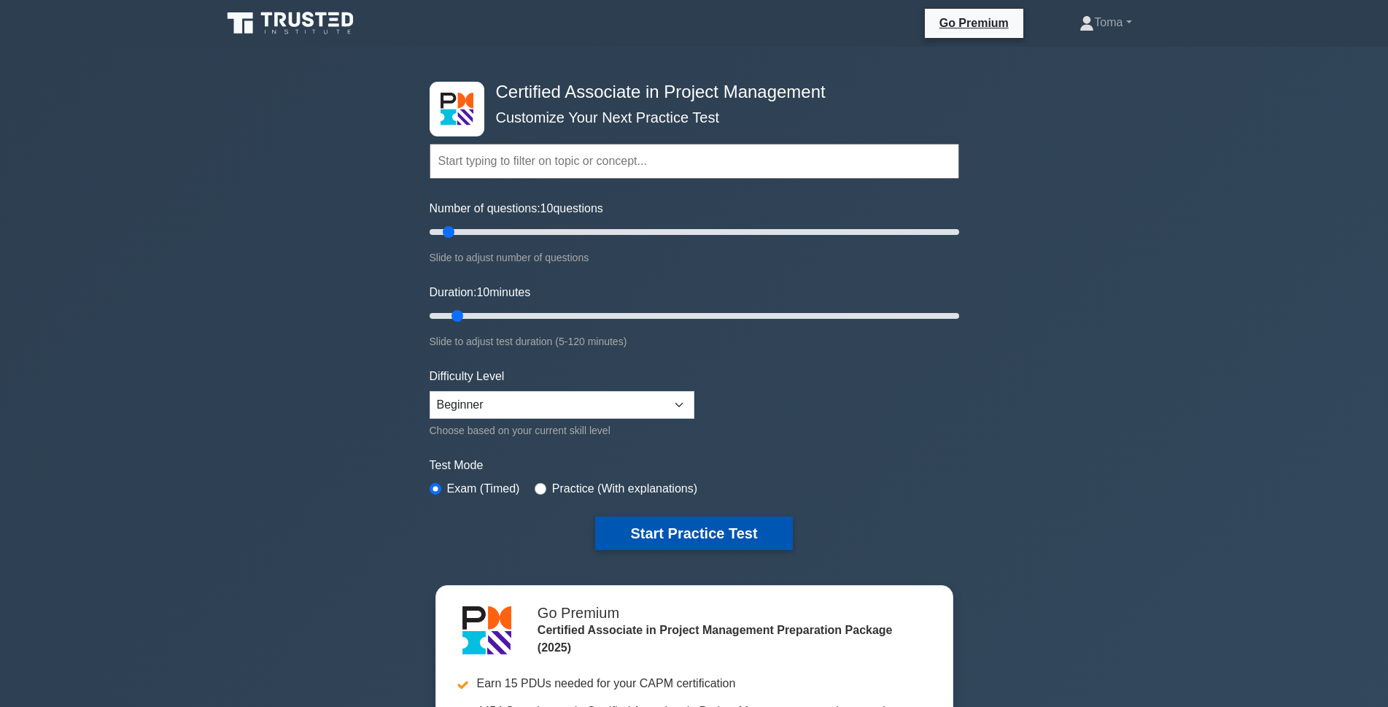
click at [746, 524] on button "Start Practice Test" at bounding box center [693, 534] width 197 height 34
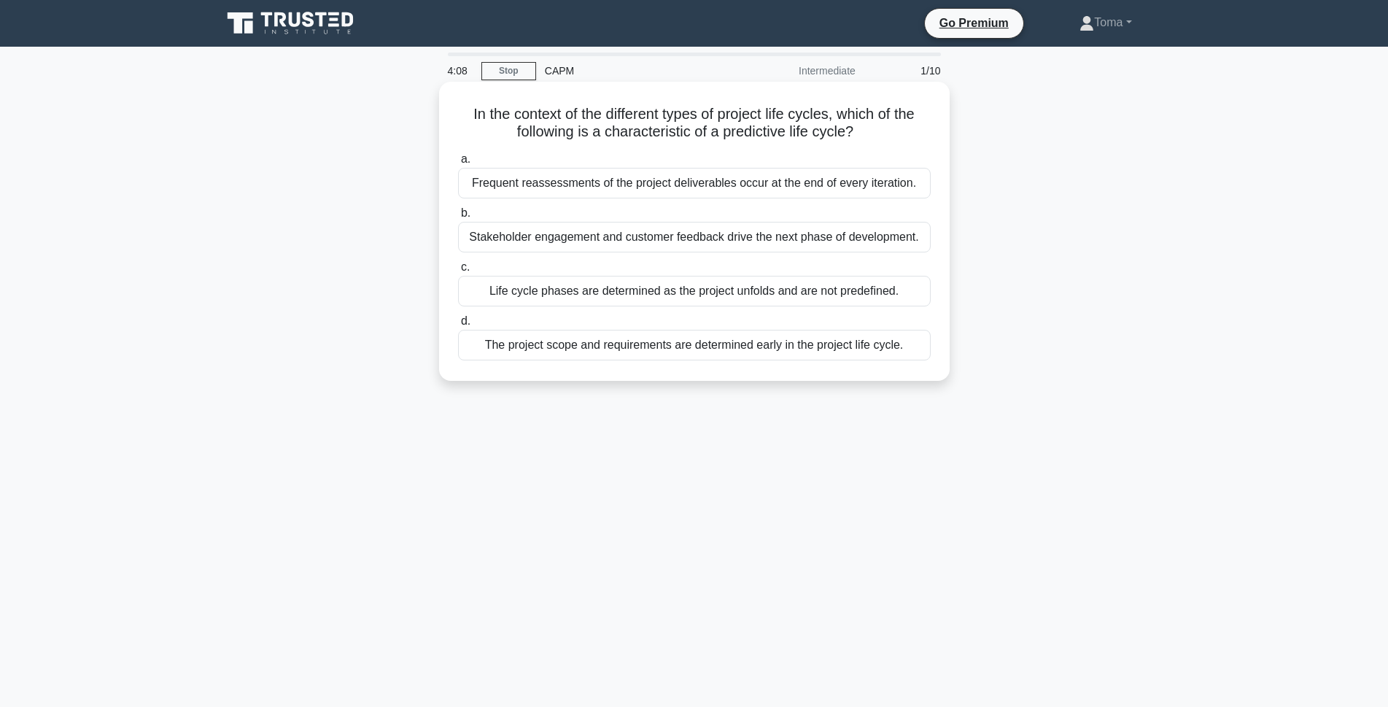
click at [635, 179] on div "Frequent reassessments of the project deliverables occur at the end of every it…" at bounding box center [694, 183] width 473 height 31
click at [458, 164] on input "a. Frequent reassessments of the project deliverables occur at the end of every…" at bounding box center [458, 159] width 0 height 9
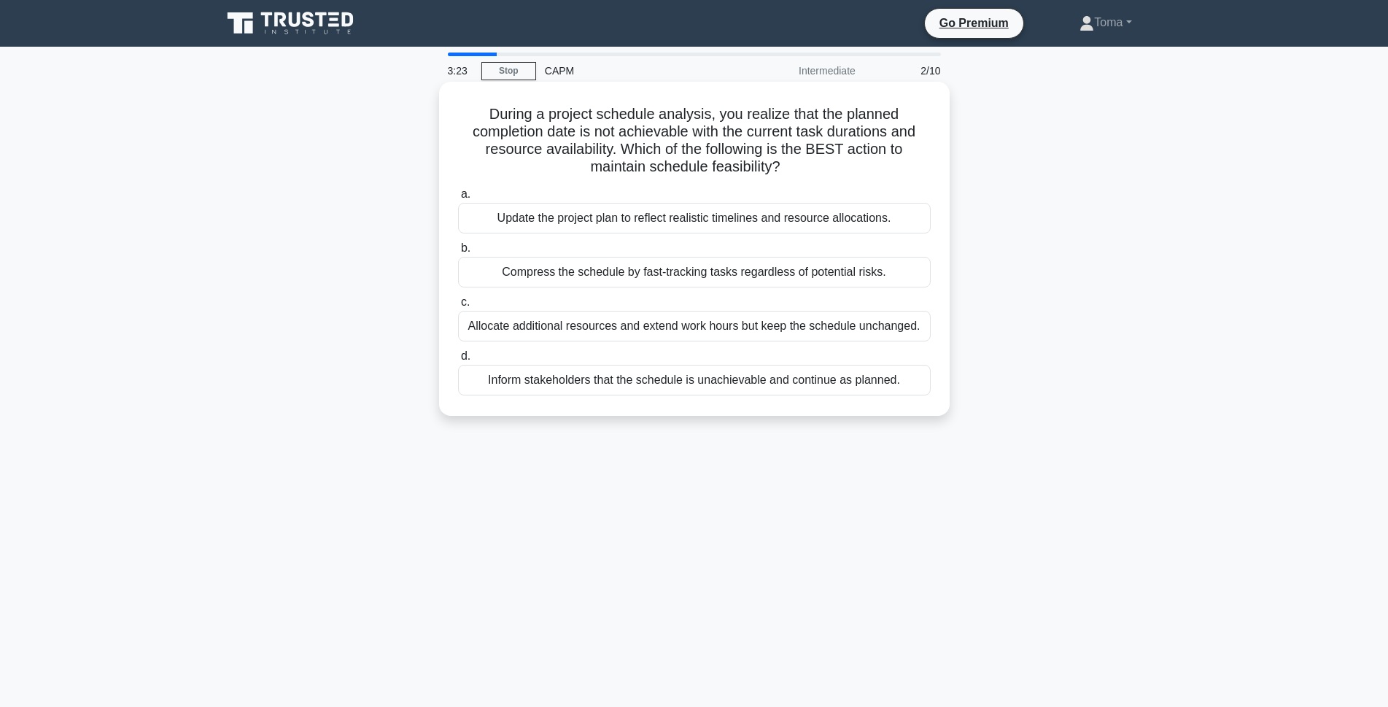
click at [544, 227] on div "Update the project plan to reflect realistic timelines and resource allocations." at bounding box center [694, 218] width 473 height 31
click at [458, 199] on input "a. Update the project plan to reflect realistic timelines and resource allocati…" at bounding box center [458, 194] width 0 height 9
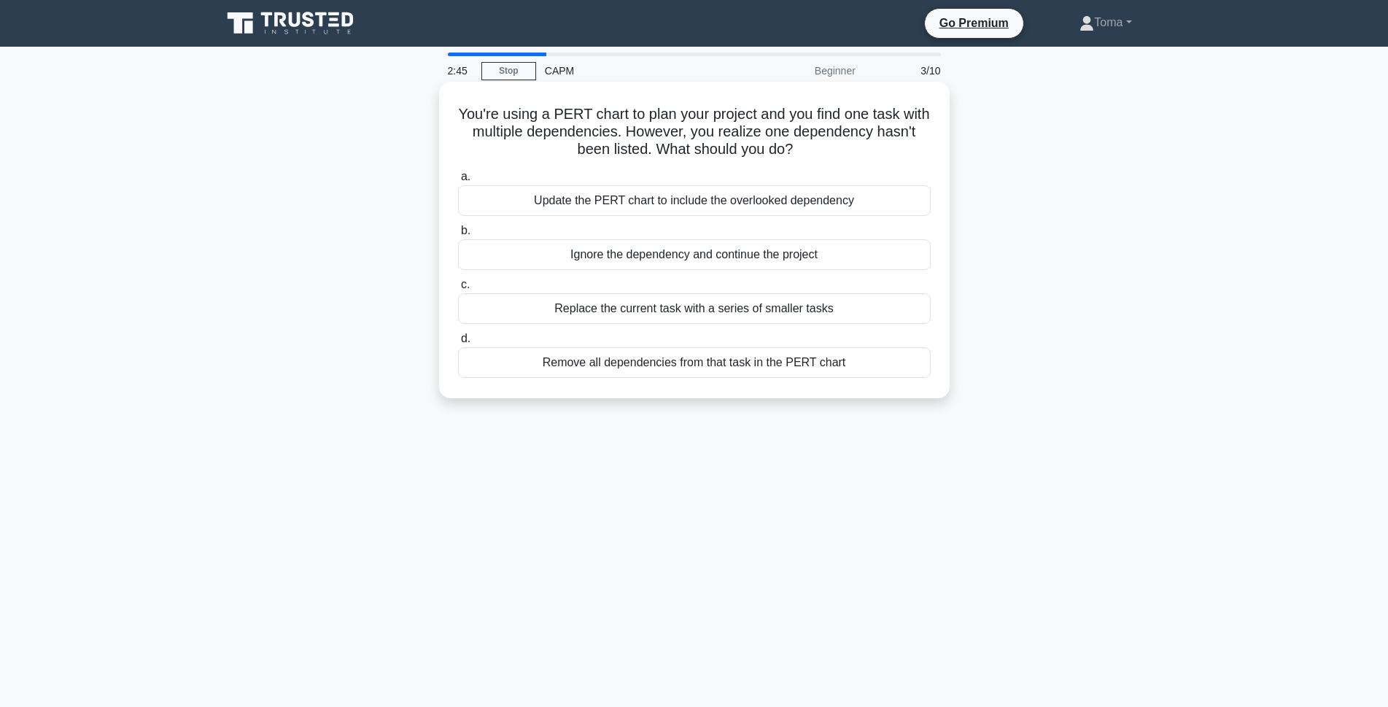
click at [719, 212] on div "Update the PERT chart to include the overlooked dependency" at bounding box center [694, 200] width 473 height 31
click at [458, 182] on input "a. Update the PERT chart to include the overlooked dependency" at bounding box center [458, 176] width 0 height 9
click at [695, 367] on div "Identify the gaps in quality and implement corrective actions." at bounding box center [694, 362] width 473 height 31
click at [458, 344] on input "d. Identify the gaps in quality and implement corrective actions." at bounding box center [458, 338] width 0 height 9
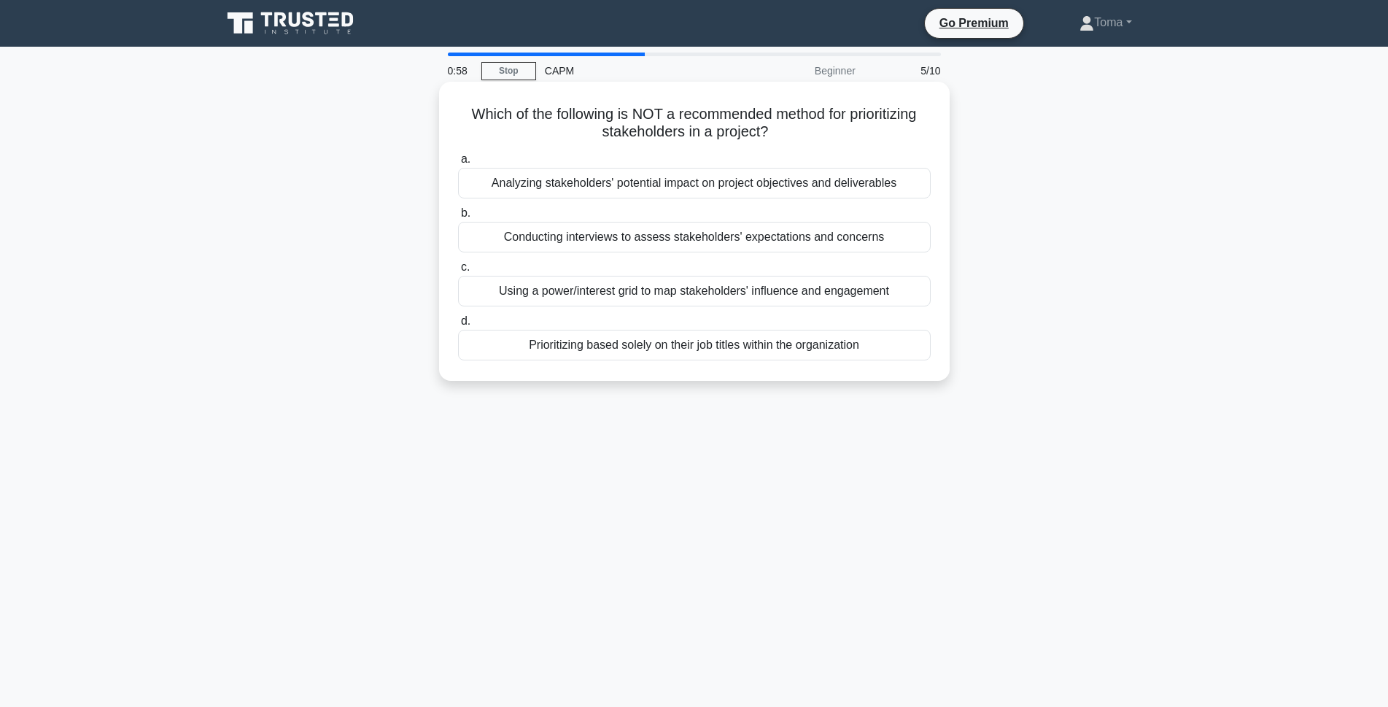
click at [619, 347] on div "Prioritizing based solely on their job titles within the organization" at bounding box center [694, 345] width 473 height 31
click at [458, 326] on input "d. Prioritizing based solely on their job titles within the organization" at bounding box center [458, 321] width 0 height 9
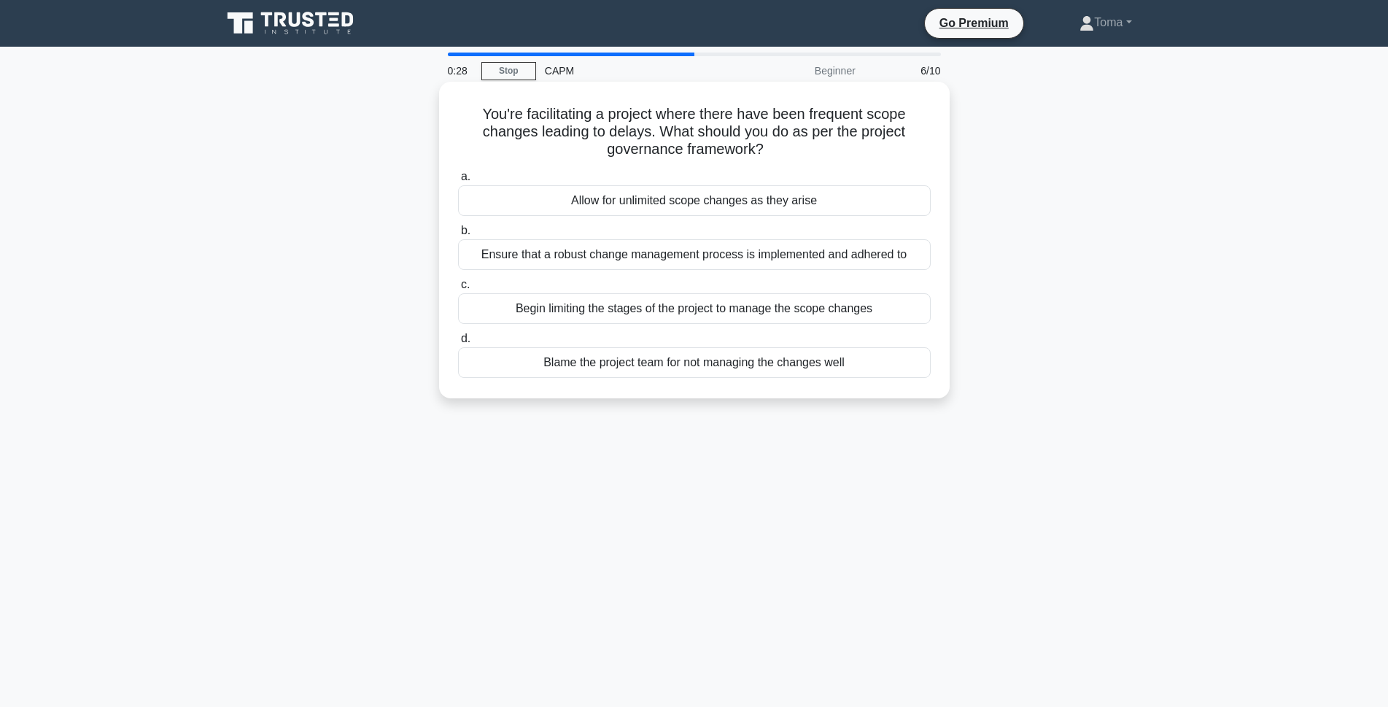
click at [576, 257] on div "Ensure that a robust change management process is implemented and adhered to" at bounding box center [694, 254] width 473 height 31
click at [458, 236] on input "b. Ensure that a robust change management process is implemented and adhered to" at bounding box center [458, 230] width 0 height 9
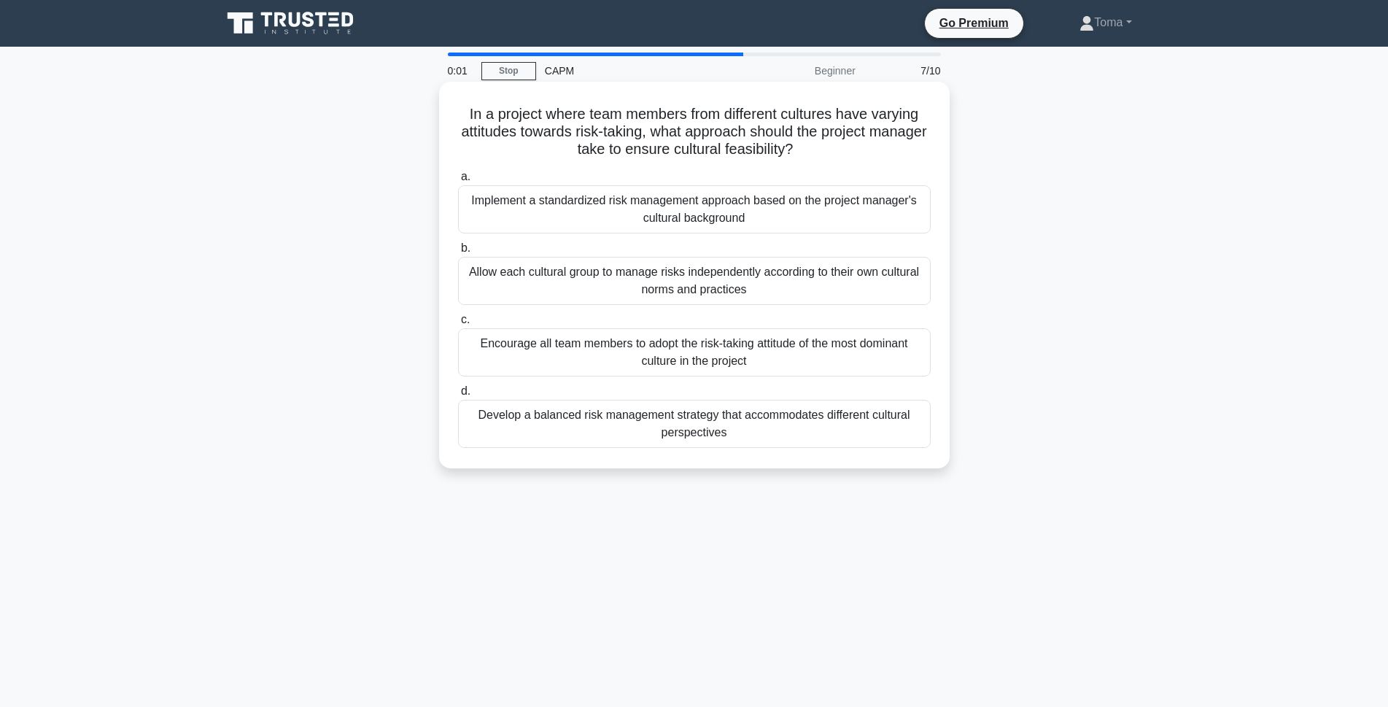
drag, startPoint x: 649, startPoint y: 193, endPoint x: 652, endPoint y: 203, distance: 10.2
click at [650, 196] on div "Implement a standardized risk management approach based on the project manager'…" at bounding box center [694, 209] width 473 height 48
click at [616, 216] on div "Implement a standardized risk management approach based on the project manager'…" at bounding box center [694, 209] width 473 height 48
click at [458, 182] on input "a. Implement a standardized risk management approach based on the project manag…" at bounding box center [458, 176] width 0 height 9
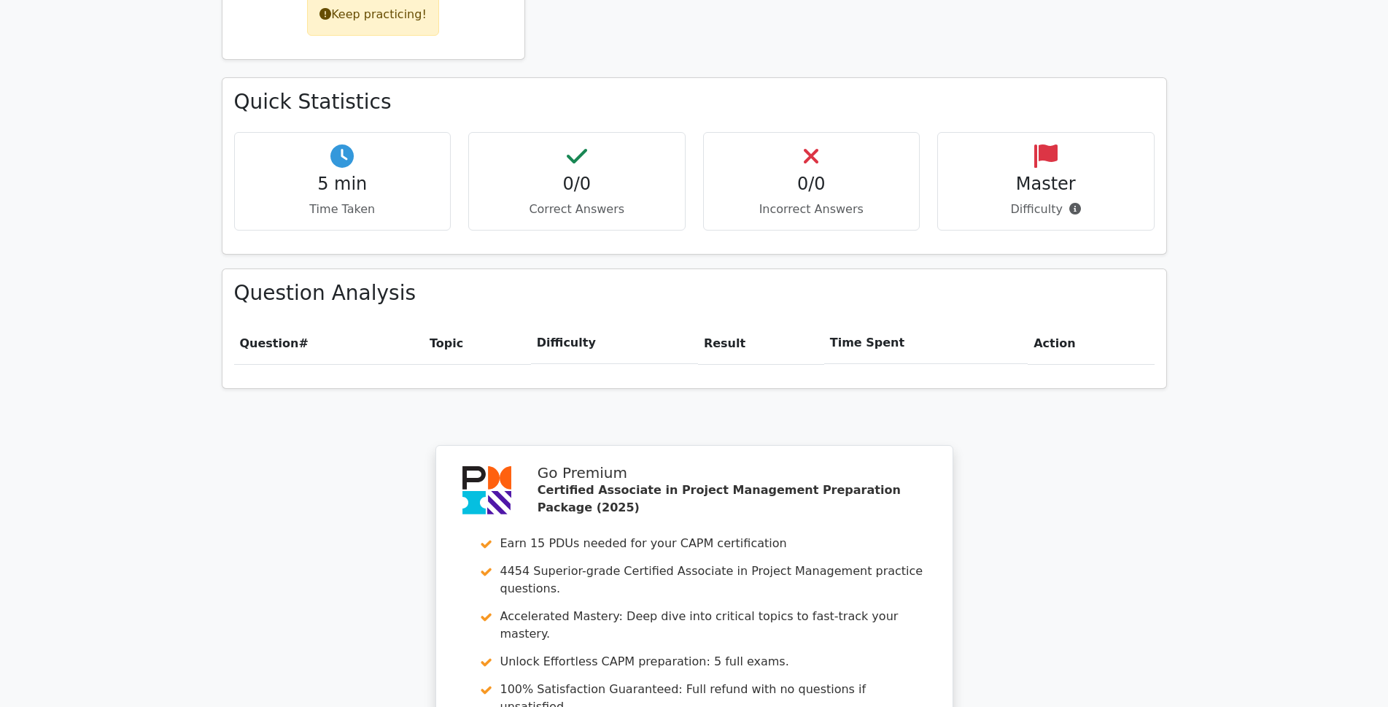
scroll to position [803, 0]
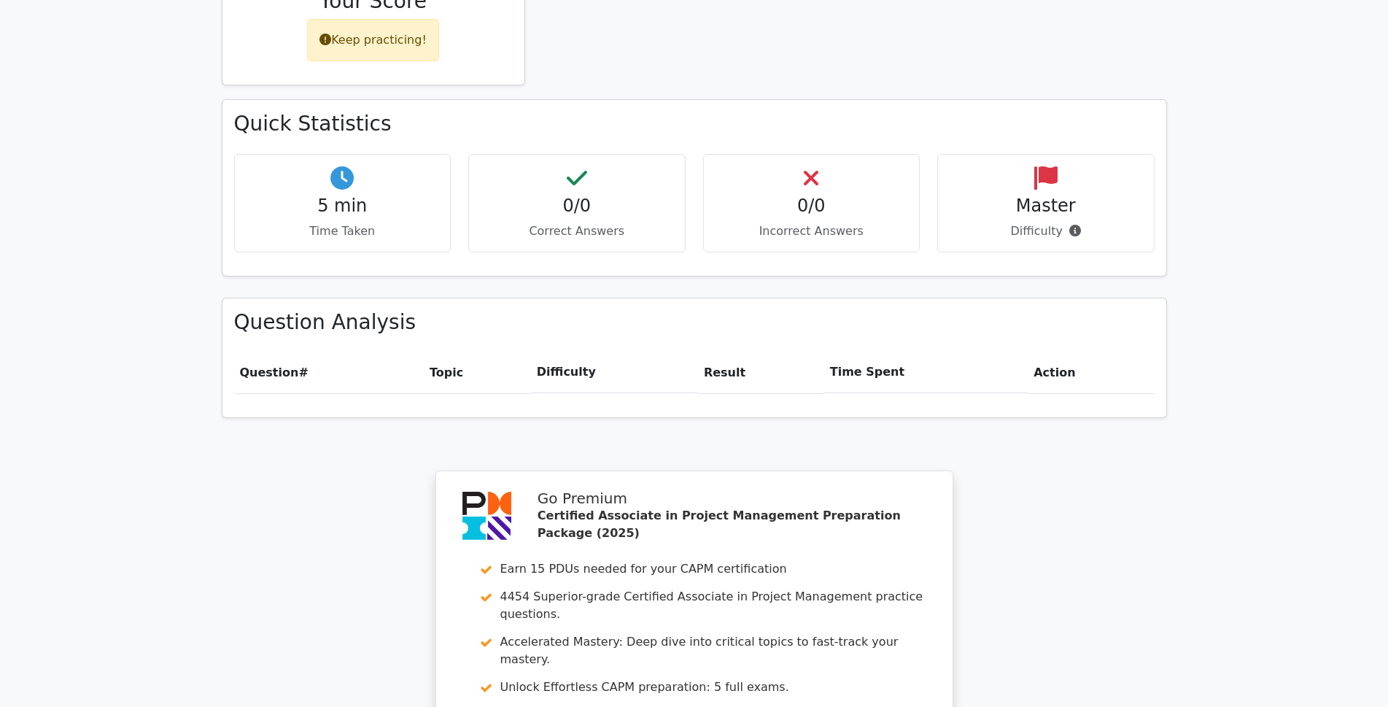
click at [838, 223] on p "Incorrect Answers" at bounding box center [812, 232] width 193 height 18
click at [557, 196] on h4 "0/0" at bounding box center [577, 206] width 193 height 21
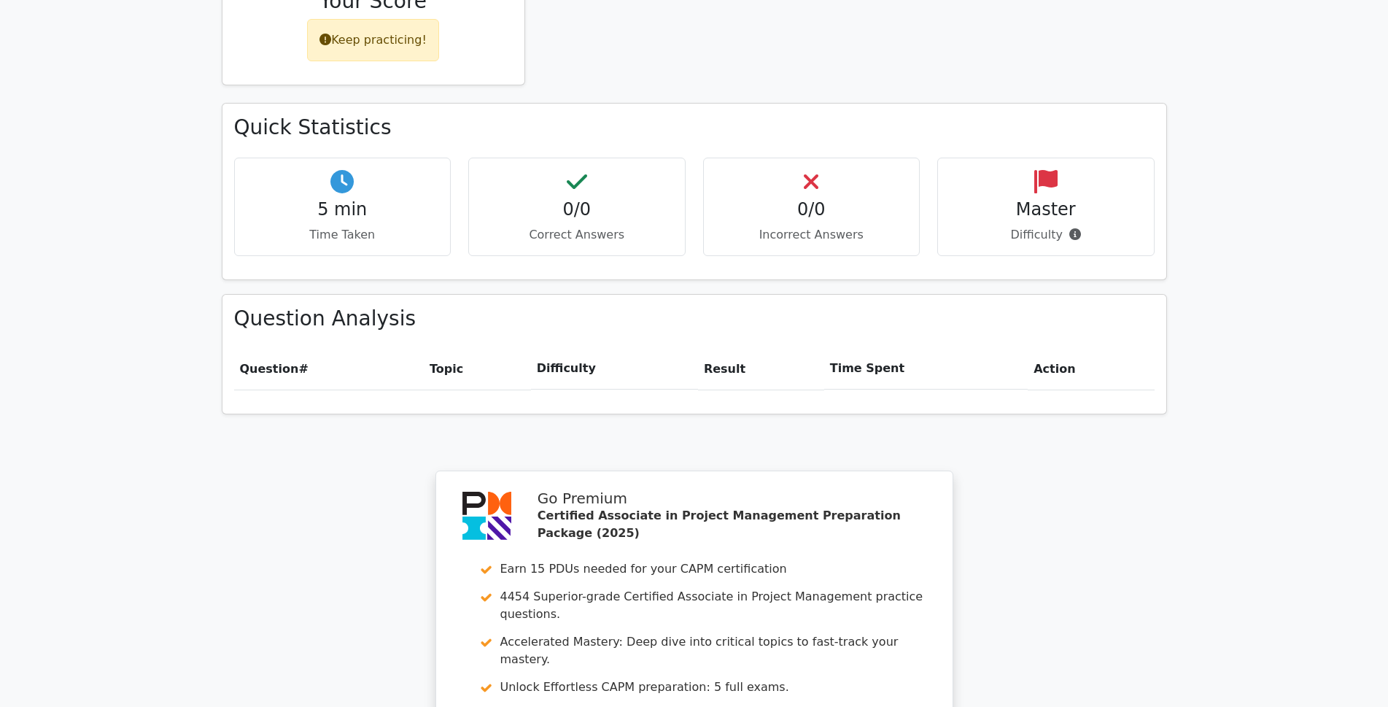
click at [521, 306] on h3 "Question Analysis" at bounding box center [694, 318] width 921 height 25
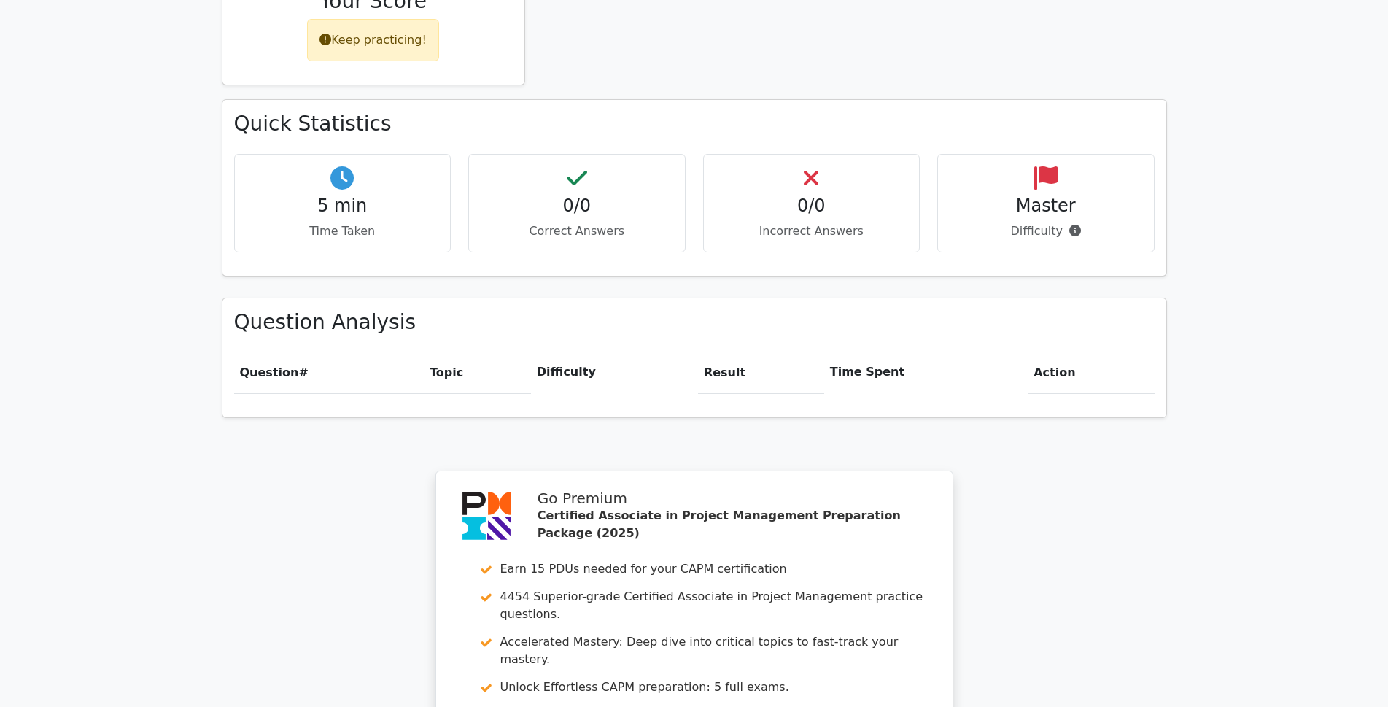
click at [571, 196] on h4 "0/0" at bounding box center [577, 206] width 193 height 21
click at [572, 196] on h4 "0/0" at bounding box center [577, 206] width 193 height 21
click at [579, 196] on h4 "0/0" at bounding box center [577, 206] width 193 height 21
click at [582, 154] on div "0/0 Correct Answers" at bounding box center [576, 203] width 217 height 99
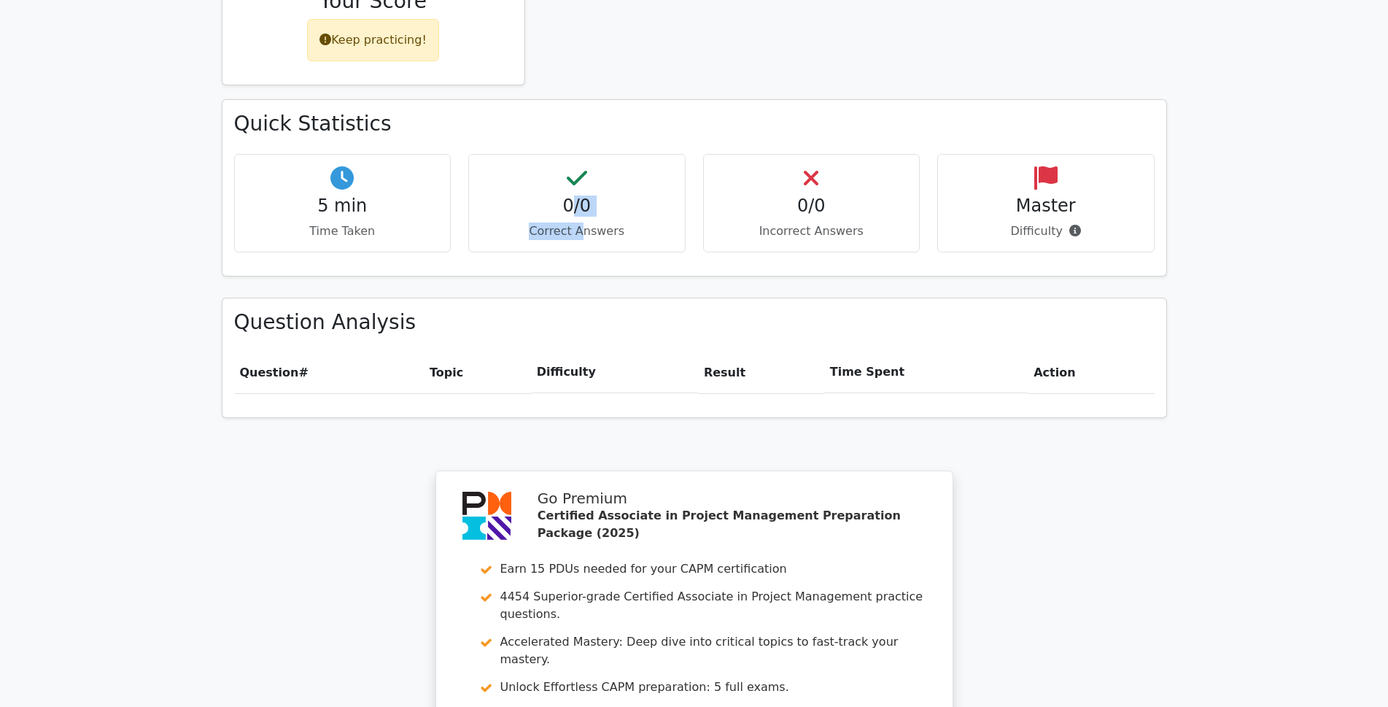
click at [582, 154] on div "0/0 Correct Answers" at bounding box center [576, 203] width 217 height 99
click at [583, 154] on div "0/0 Correct Answers" at bounding box center [576, 203] width 217 height 99
click at [619, 223] on p "Correct Answers" at bounding box center [577, 232] width 193 height 18
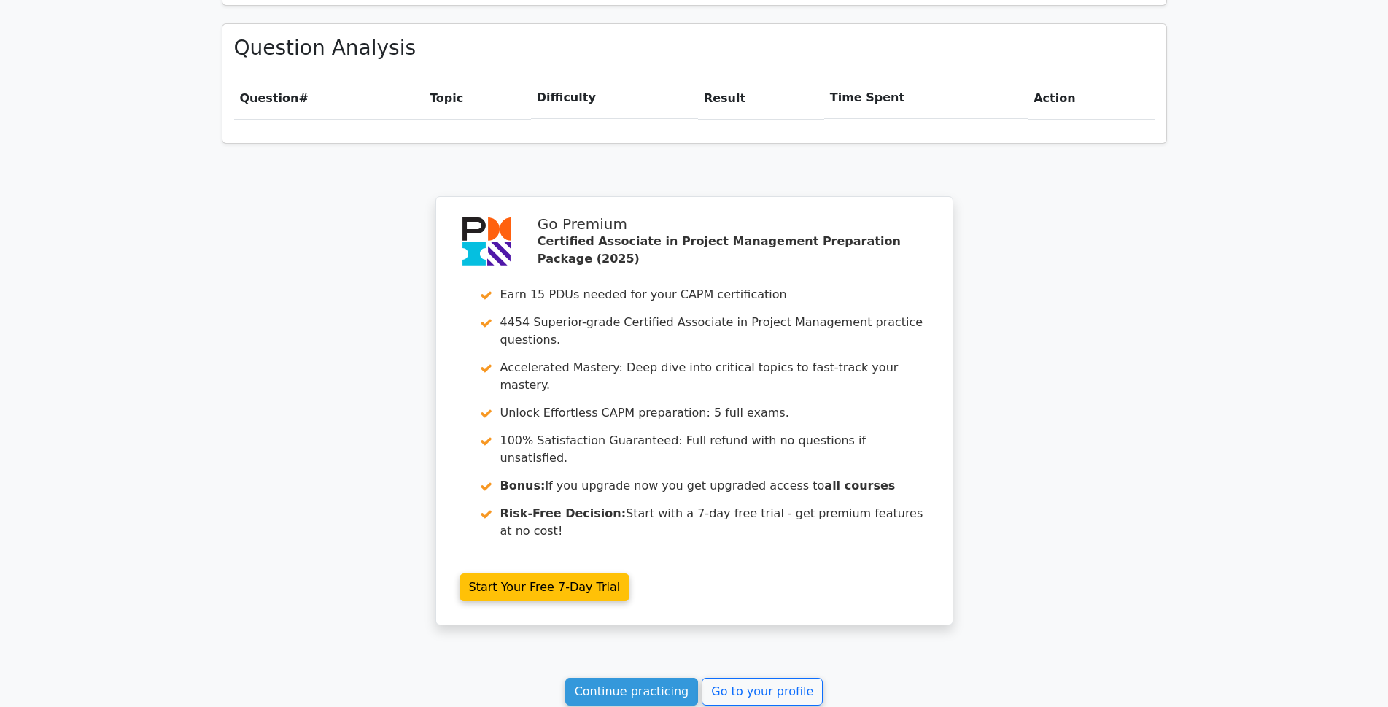
scroll to position [1140, 0]
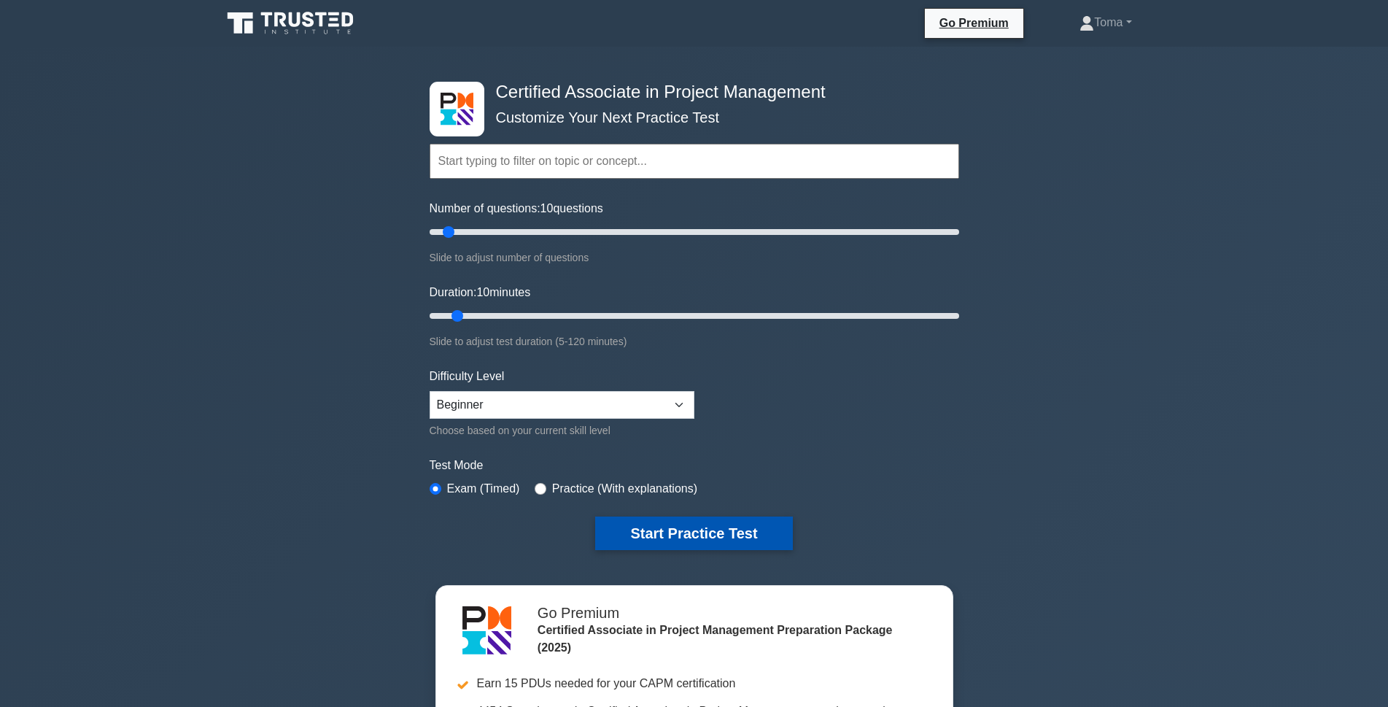
click at [654, 537] on button "Start Practice Test" at bounding box center [693, 534] width 197 height 34
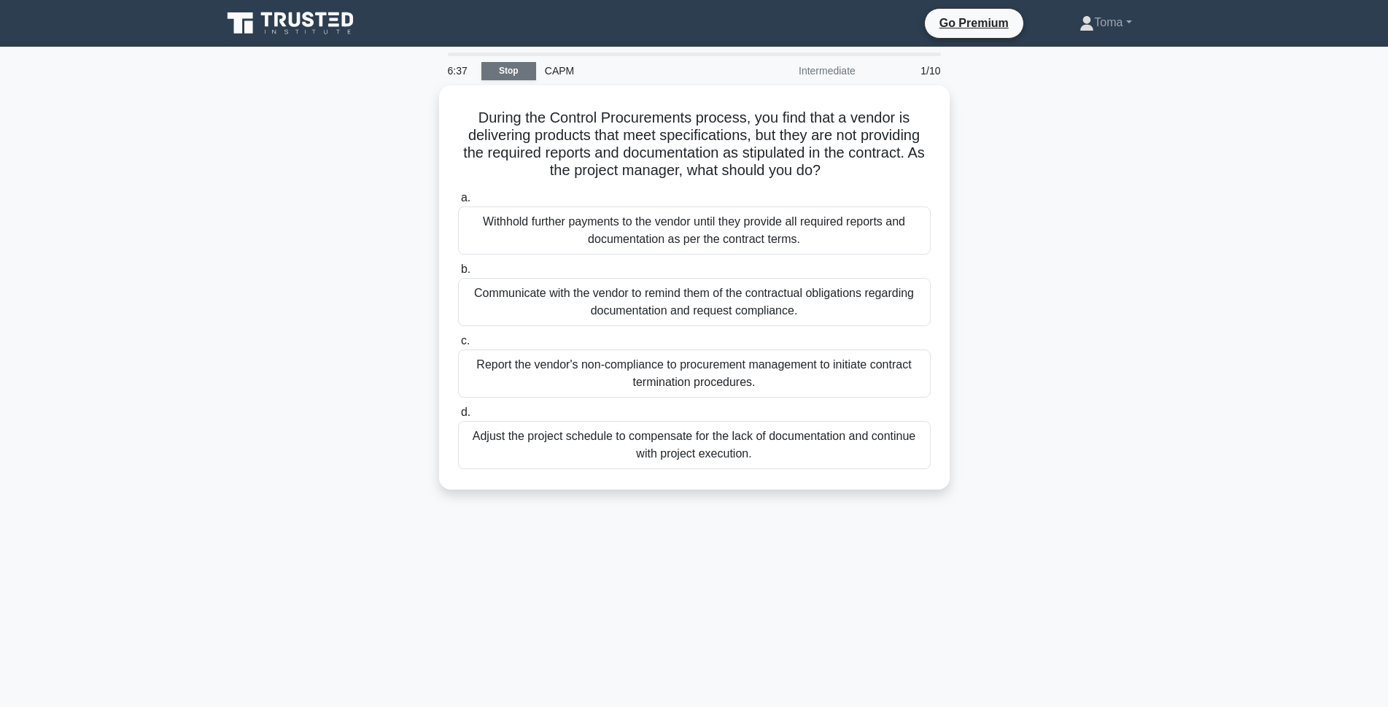
click at [503, 69] on link "Stop" at bounding box center [509, 71] width 55 height 18
click at [510, 69] on link "Stop" at bounding box center [509, 71] width 55 height 18
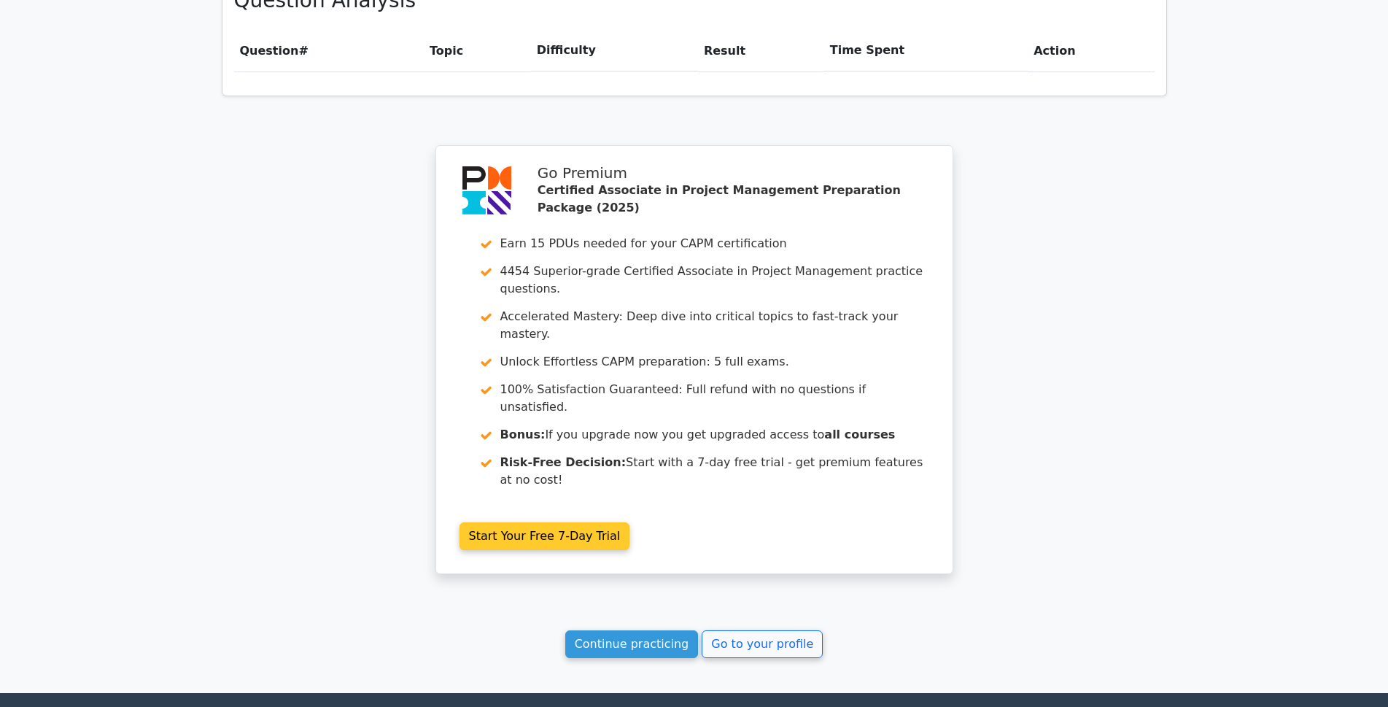
scroll to position [1140, 0]
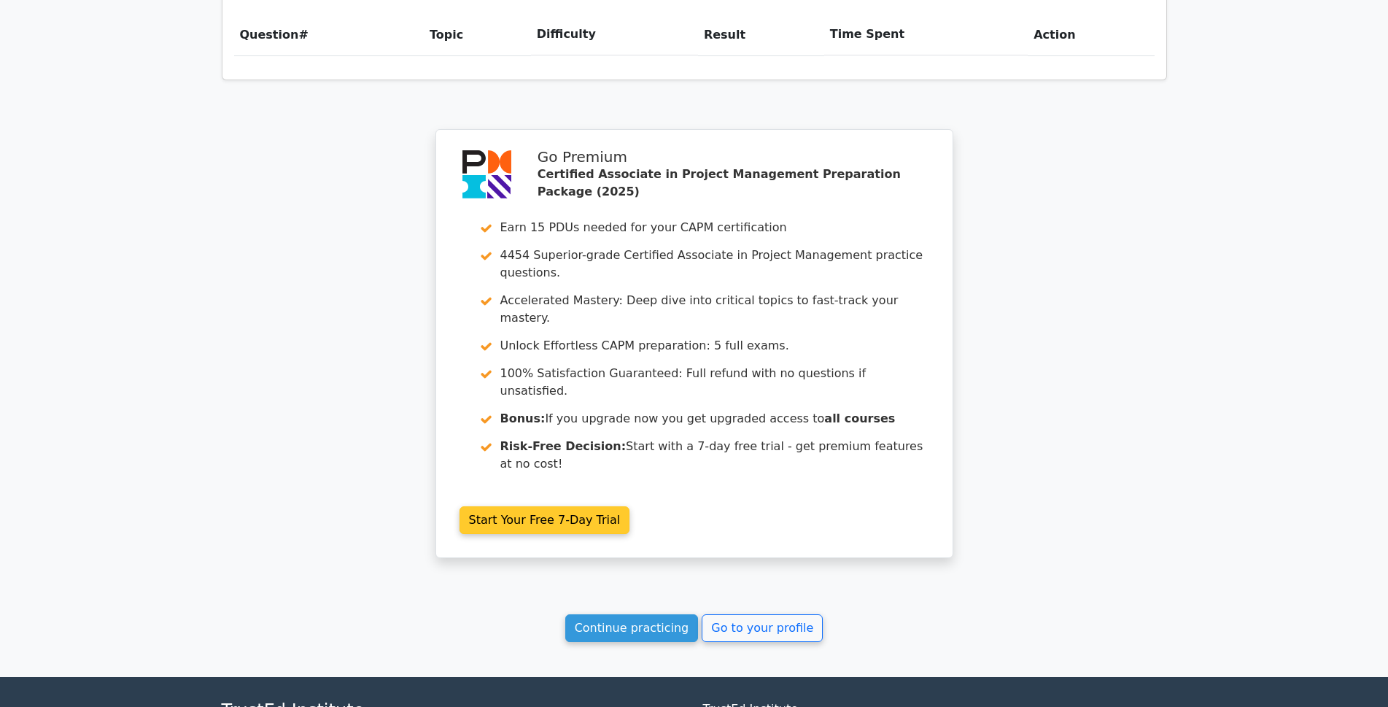
click at [528, 506] on link "Start Your Free 7-Day Trial" at bounding box center [545, 520] width 171 height 28
